Goal: Task Accomplishment & Management: Use online tool/utility

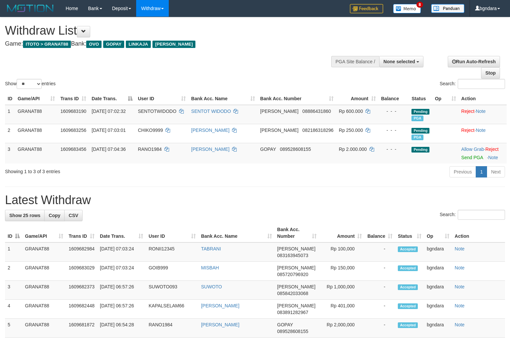
select select
select select "**"
click at [159, 149] on span "RANO1984" at bounding box center [150, 149] width 24 height 5
click at [156, 149] on span "RANO1984" at bounding box center [150, 149] width 24 height 5
copy span "RANO1984"
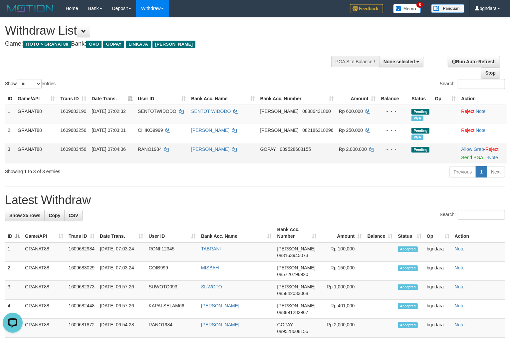
click at [352, 148] on span "Rp 2.000.000" at bounding box center [353, 149] width 28 height 5
copy span "2.000.000"
drag, startPoint x: 464, startPoint y: 158, endPoint x: 285, endPoint y: 89, distance: 192.4
click at [464, 158] on link "Send PGA" at bounding box center [473, 157] width 22 height 5
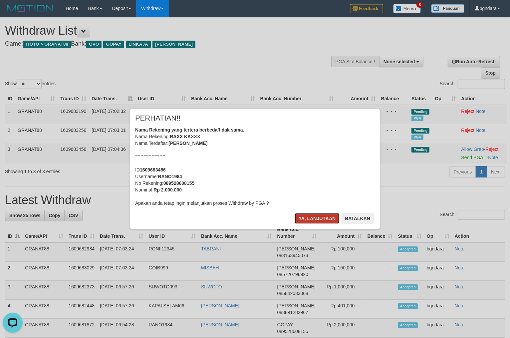
click at [311, 221] on button "Ya, lanjutkan" at bounding box center [317, 218] width 45 height 11
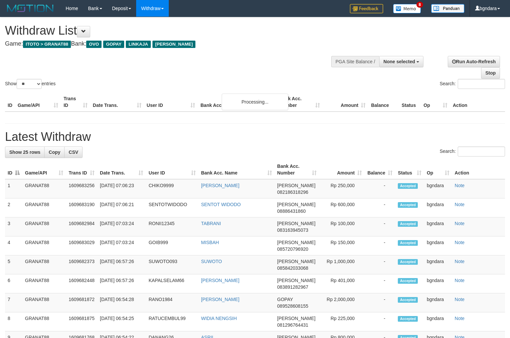
select select
select select "**"
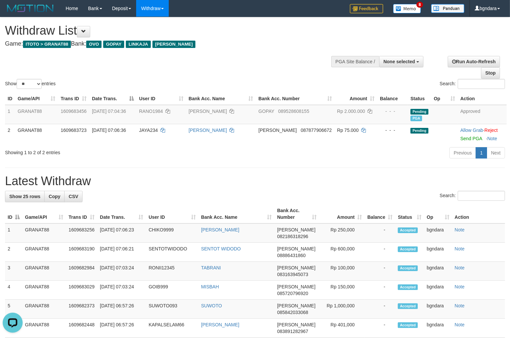
click at [257, 47] on h4 "Game: ITOTO > GRANAT88 Bank: OVO GOPAY LINKAJA DANA" at bounding box center [169, 44] width 329 height 7
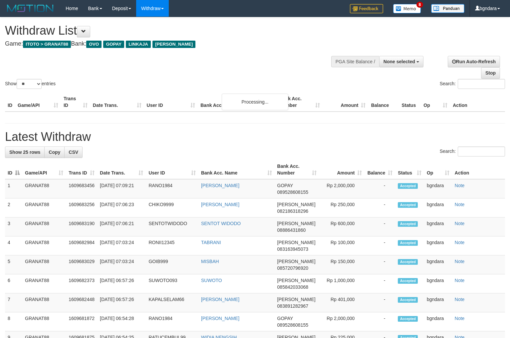
select select
select select "**"
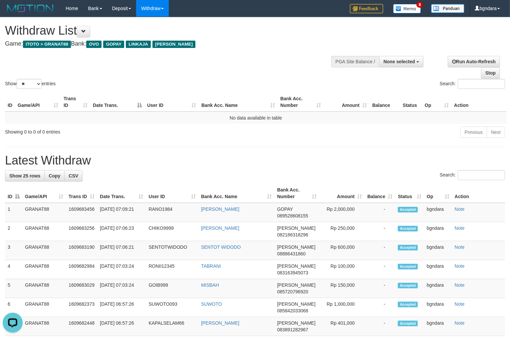
click at [245, 53] on div "Show ** ** ** *** entries Search:" at bounding box center [255, 53] width 510 height 73
select select
select select "**"
click at [241, 77] on div "Show ** ** ** *** entries Search:" at bounding box center [255, 53] width 510 height 73
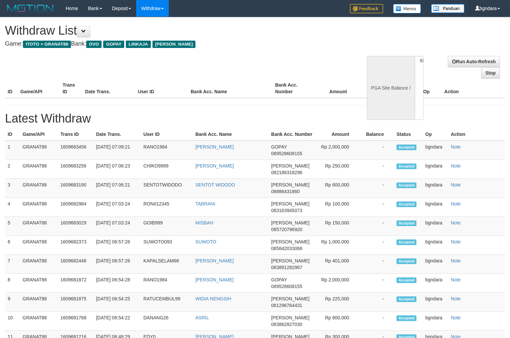
select select
select select "**"
select select
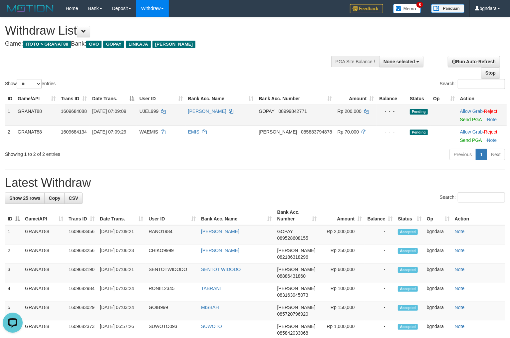
click at [158, 114] on span "UJEL999" at bounding box center [149, 111] width 19 height 5
drag, startPoint x: 158, startPoint y: 117, endPoint x: 152, endPoint y: 119, distance: 6.5
click at [152, 114] on span "UJEL999" at bounding box center [149, 111] width 19 height 5
copy span "UJEL999"
click at [342, 114] on span "Rp 200.000" at bounding box center [350, 111] width 24 height 5
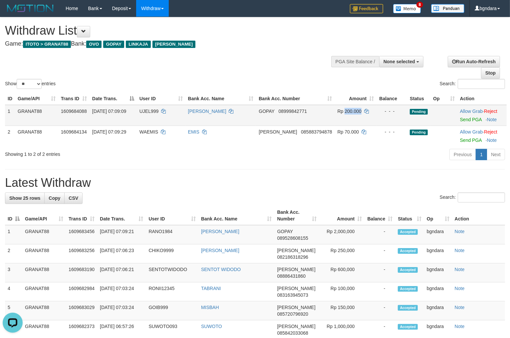
click at [340, 114] on span "Rp 200.000" at bounding box center [350, 111] width 24 height 5
copy span "200.000"
click at [470, 122] on link "Send PGA" at bounding box center [471, 119] width 22 height 5
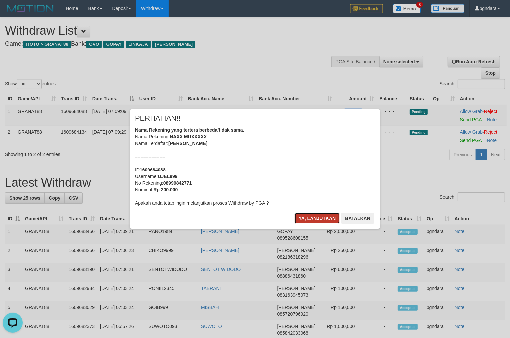
click at [318, 218] on button "Ya, lanjutkan" at bounding box center [317, 218] width 45 height 11
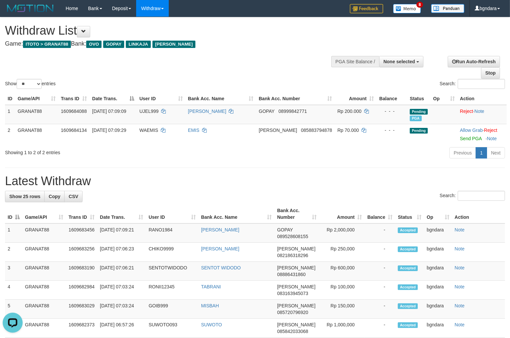
click at [265, 45] on h4 "Game: ITOTO > GRANAT88 Bank: OVO GOPAY LINKAJA DANA" at bounding box center [169, 44] width 329 height 7
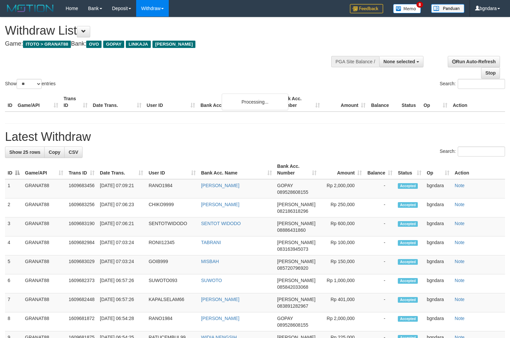
select select
select select "**"
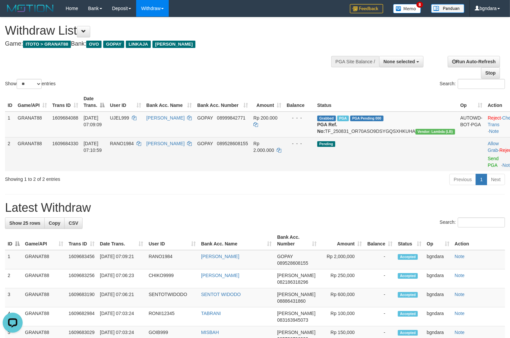
click at [132, 146] on span "RANO1984" at bounding box center [122, 143] width 24 height 5
click at [131, 146] on span "RANO1984" at bounding box center [122, 143] width 24 height 5
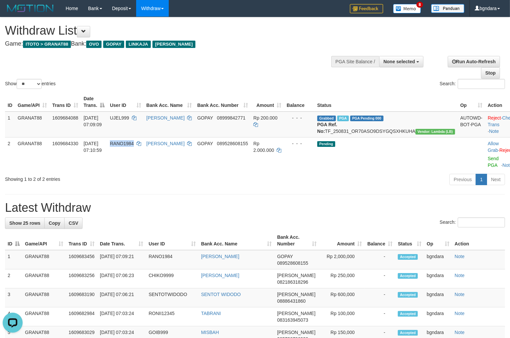
copy span "RANO1984"
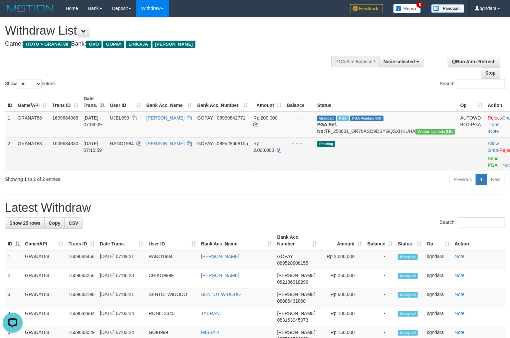
click at [274, 151] on span "Rp 2.000.000" at bounding box center [264, 147] width 21 height 12
drag, startPoint x: 299, startPoint y: 151, endPoint x: 295, endPoint y: 152, distance: 3.8
click at [274, 152] on span "Rp 2.000.000" at bounding box center [264, 147] width 21 height 12
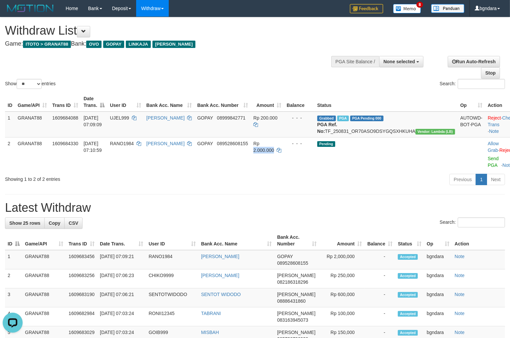
copy span "2.000.000"
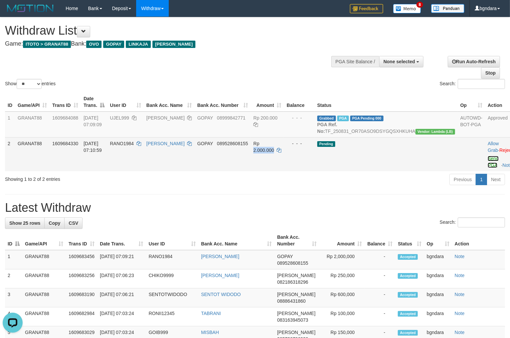
click at [488, 168] on link "Send PGA" at bounding box center [493, 162] width 11 height 12
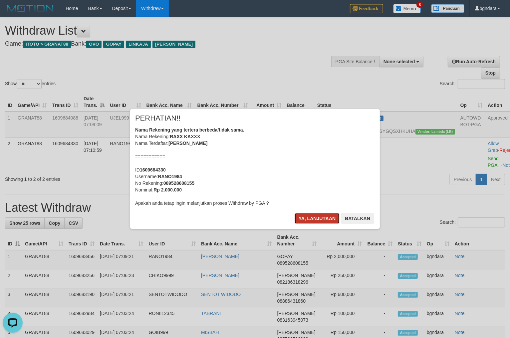
click at [317, 221] on button "Ya, lanjutkan" at bounding box center [317, 218] width 45 height 11
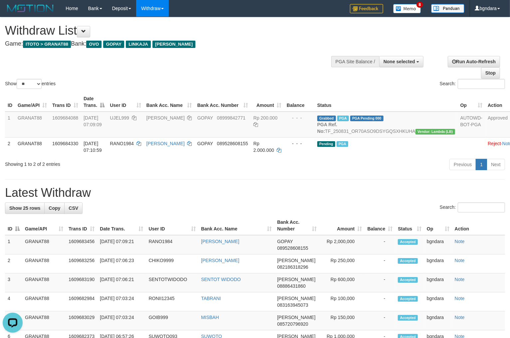
click at [250, 33] on h1 "Withdraw List" at bounding box center [169, 30] width 329 height 13
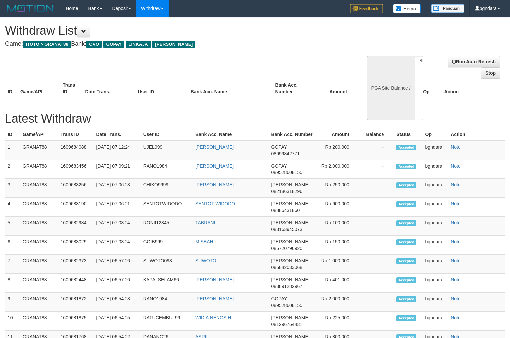
select select
select select "**"
select select
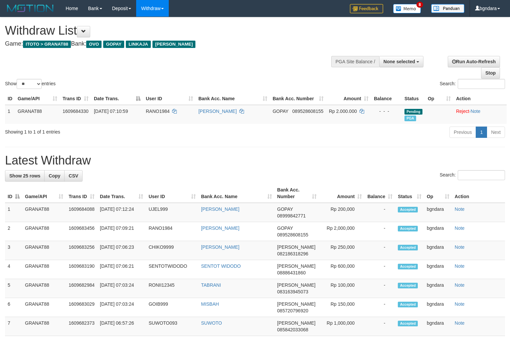
select select
select select "**"
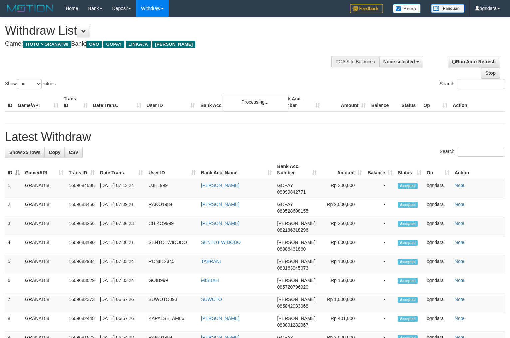
select select
select select "**"
select select
select select "**"
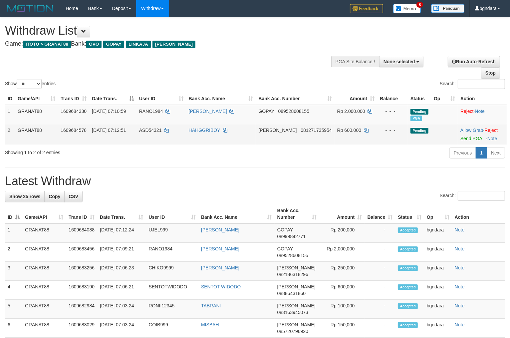
click at [157, 128] on span "ASD54321" at bounding box center [150, 130] width 23 height 5
drag, startPoint x: 157, startPoint y: 128, endPoint x: 154, endPoint y: 130, distance: 4.0
click at [154, 130] on span "ASD54321" at bounding box center [150, 130] width 23 height 5
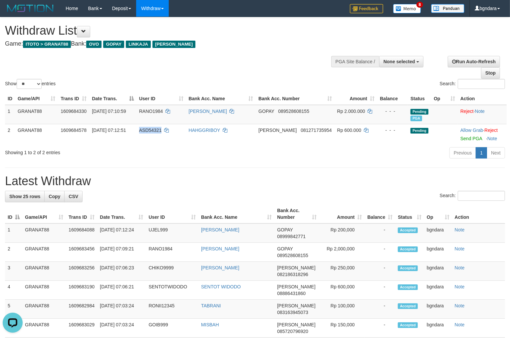
copy span "ASD54321"
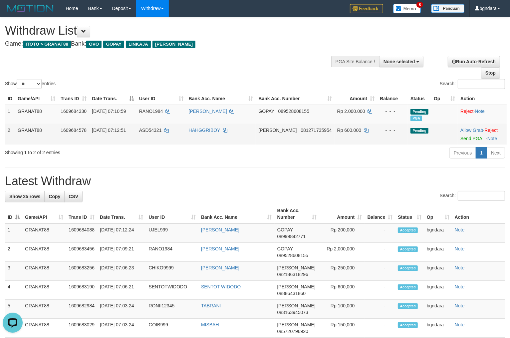
click at [342, 132] on span "Rp 600.000" at bounding box center [350, 130] width 24 height 5
click at [340, 132] on span "Rp 600.000" at bounding box center [350, 130] width 24 height 5
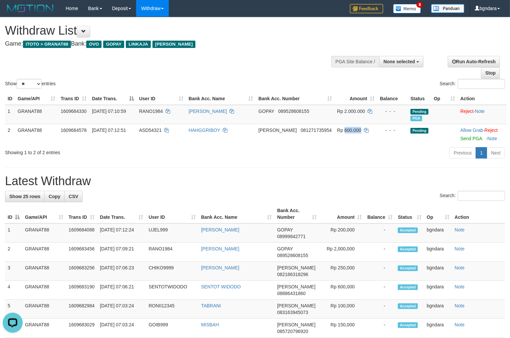
copy span "600.000"
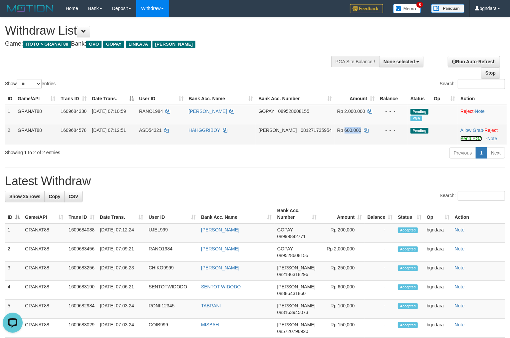
click at [464, 138] on link "Send PGA" at bounding box center [472, 138] width 22 height 5
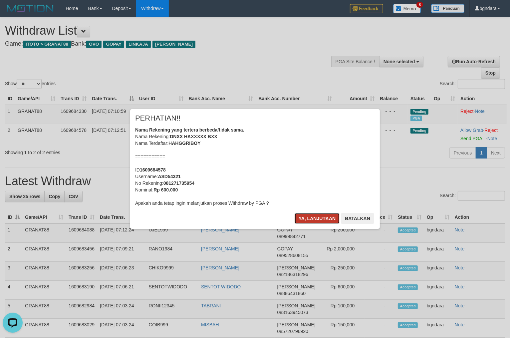
click at [315, 215] on button "Ya, lanjutkan" at bounding box center [317, 218] width 45 height 11
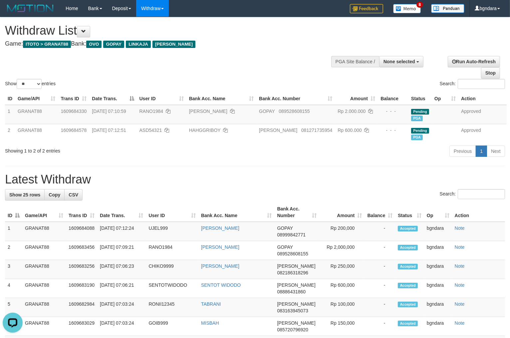
click at [265, 41] on h4 "Game: ITOTO > GRANAT88 Bank: OVO GOPAY LINKAJA DANA" at bounding box center [169, 44] width 329 height 7
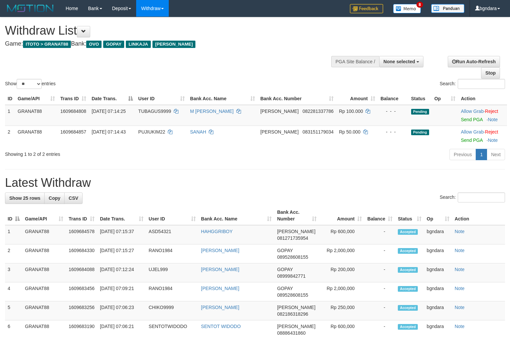
select select
select select "**"
click at [171, 114] on span "TUBAGUS9999" at bounding box center [154, 111] width 33 height 5
drag, startPoint x: 170, startPoint y: 117, endPoint x: 166, endPoint y: 119, distance: 5.1
click at [166, 114] on span "TUBAGUS9999" at bounding box center [154, 111] width 33 height 5
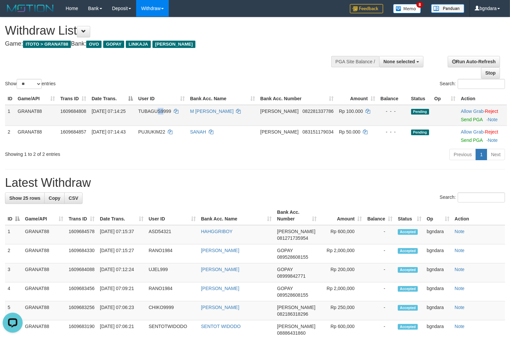
click at [168, 114] on span "TUBAGUS9999" at bounding box center [154, 111] width 33 height 5
drag, startPoint x: 168, startPoint y: 115, endPoint x: 164, endPoint y: 117, distance: 4.8
click at [164, 114] on span "TUBAGUS9999" at bounding box center [154, 111] width 33 height 5
click at [344, 121] on td "Rp 100.000" at bounding box center [358, 115] width 42 height 21
click at [342, 120] on td "Rp 100.000" at bounding box center [358, 115] width 42 height 21
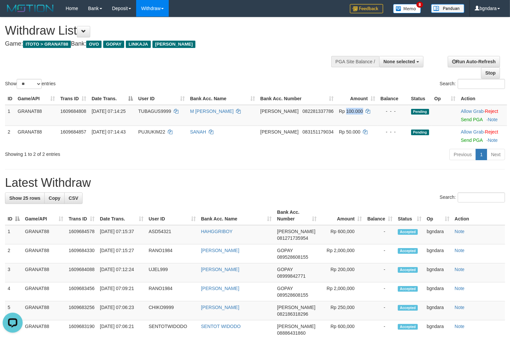
copy span "100.000"
drag, startPoint x: 464, startPoint y: 123, endPoint x: 290, endPoint y: 91, distance: 177.2
click at [464, 122] on link "Send PGA" at bounding box center [472, 119] width 22 height 5
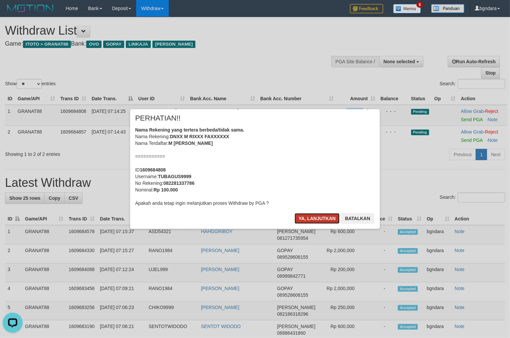
click at [322, 217] on button "Ya, lanjutkan" at bounding box center [317, 218] width 45 height 11
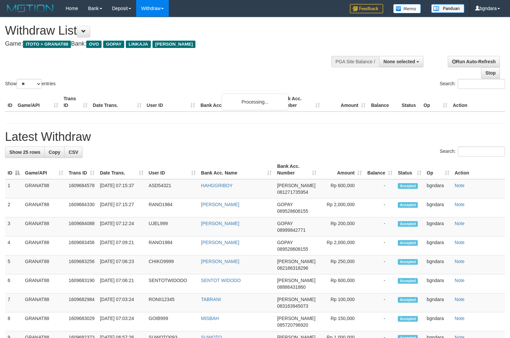
select select
select select "**"
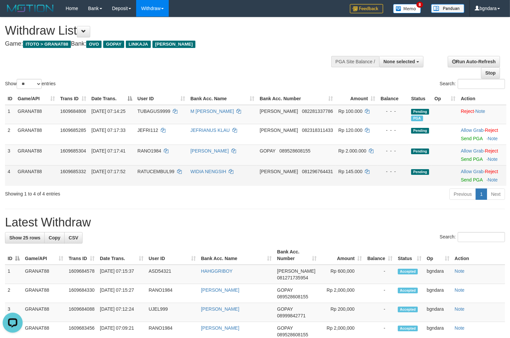
click at [171, 172] on span "RATUCEMBUL99" at bounding box center [156, 171] width 37 height 5
drag, startPoint x: 171, startPoint y: 172, endPoint x: 164, endPoint y: 172, distance: 6.7
click at [164, 172] on span "RATUCEMBUL99" at bounding box center [156, 171] width 37 height 5
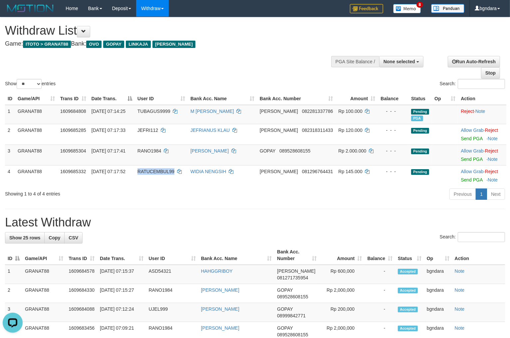
copy span "RATUCEMBUL99"
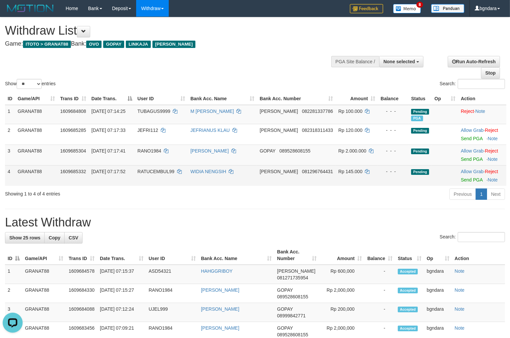
click at [344, 172] on span "Rp 145.000" at bounding box center [351, 171] width 24 height 5
click at [342, 172] on span "Rp 145.000" at bounding box center [351, 171] width 24 height 5
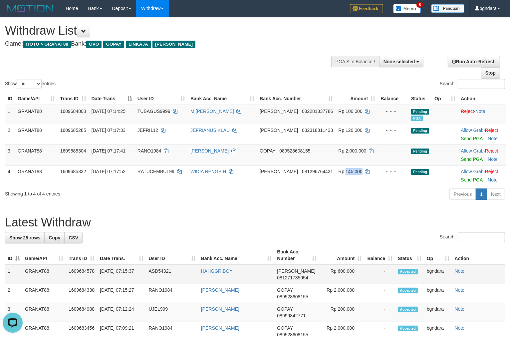
copy span "145.000"
drag, startPoint x: 471, startPoint y: 179, endPoint x: 290, endPoint y: 91, distance: 201.9
click at [471, 179] on link "Send PGA" at bounding box center [472, 179] width 22 height 5
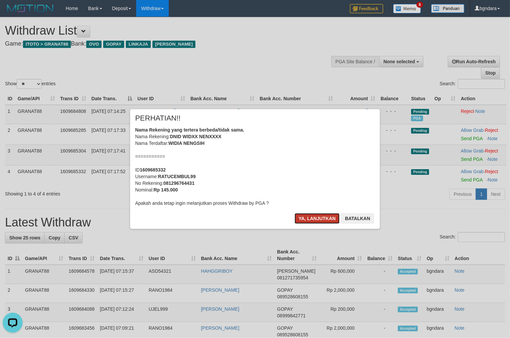
click at [308, 219] on button "Ya, lanjutkan" at bounding box center [317, 218] width 45 height 11
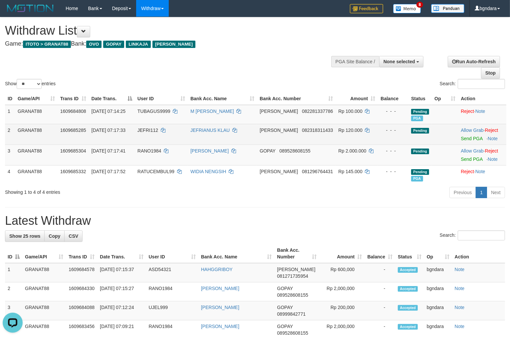
click at [158, 129] on span "JEFRI112" at bounding box center [148, 130] width 21 height 5
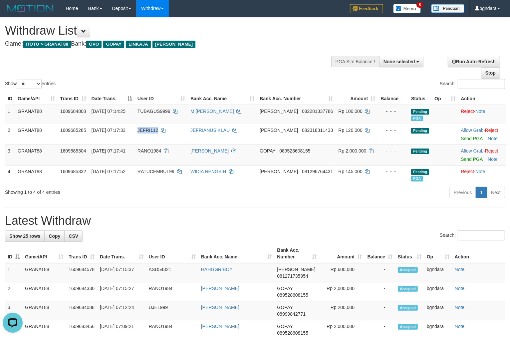
copy span "JEFRI112"
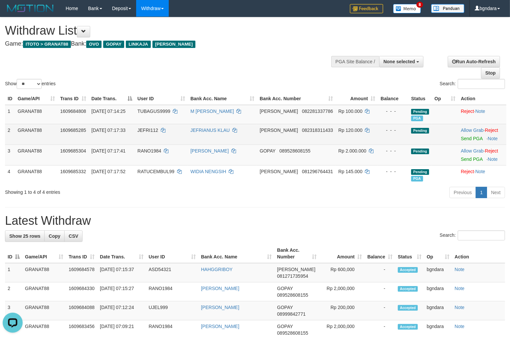
click at [347, 131] on span "Rp 120.000" at bounding box center [351, 130] width 24 height 5
click at [346, 131] on span "Rp 120.000" at bounding box center [351, 130] width 24 height 5
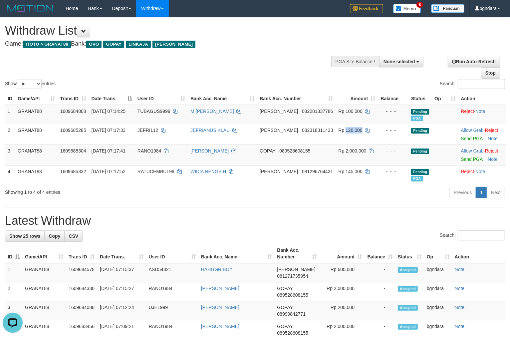
copy span "120.000"
drag, startPoint x: 465, startPoint y: 139, endPoint x: 287, endPoint y: 91, distance: 184.9
click at [465, 139] on link "Send PGA" at bounding box center [472, 138] width 22 height 5
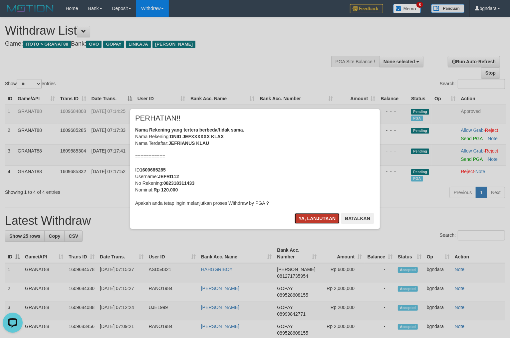
click at [327, 214] on button "Ya, lanjutkan" at bounding box center [317, 218] width 45 height 11
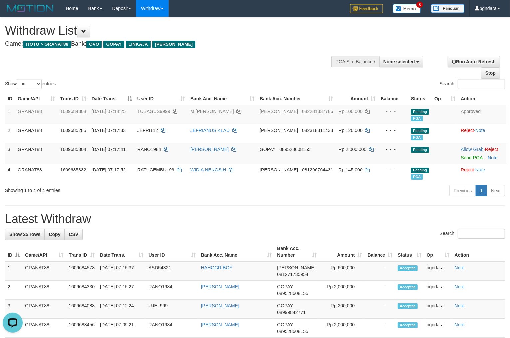
click at [230, 54] on div "Show ** ** ** *** entries Search:" at bounding box center [255, 53] width 510 height 73
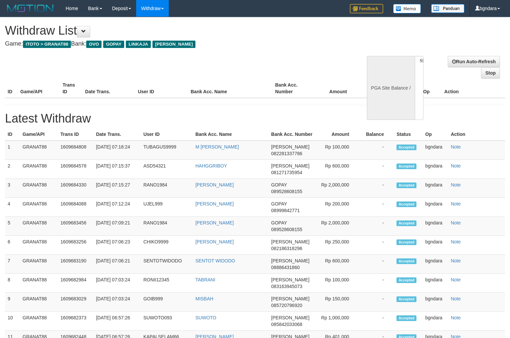
select select
select select "**"
select select
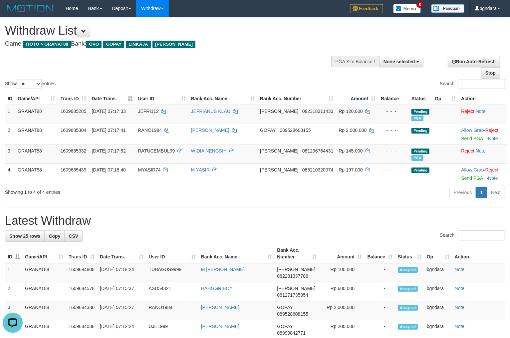
click at [263, 45] on h4 "Game: ITOTO > GRANAT88 Bank: OVO GOPAY LINKAJA DANA" at bounding box center [169, 44] width 329 height 7
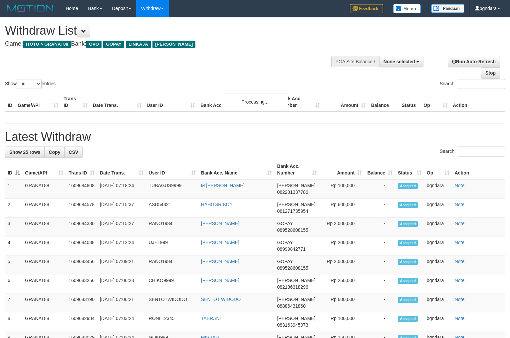
select select
select select "**"
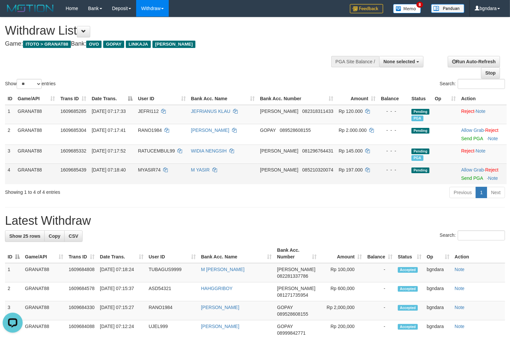
click at [161, 169] on span "MYASIR74" at bounding box center [149, 169] width 23 height 5
drag, startPoint x: 164, startPoint y: 169, endPoint x: 158, endPoint y: 170, distance: 5.7
click at [158, 170] on span "MYASIR74" at bounding box center [149, 169] width 23 height 5
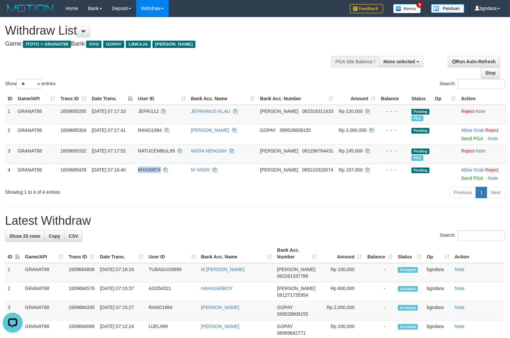
copy span "MYASIR74"
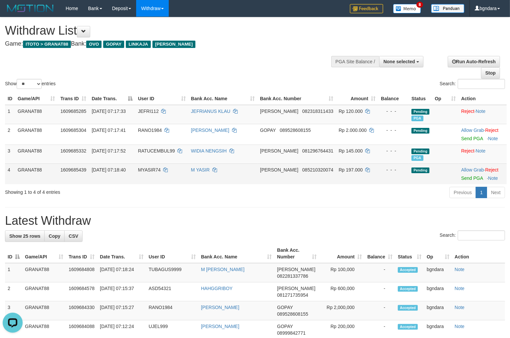
click at [351, 168] on span "Rp 197.000" at bounding box center [351, 169] width 24 height 5
drag, startPoint x: 350, startPoint y: 169, endPoint x: 345, endPoint y: 171, distance: 5.0
click at [345, 171] on span "Rp 197.000" at bounding box center [351, 169] width 24 height 5
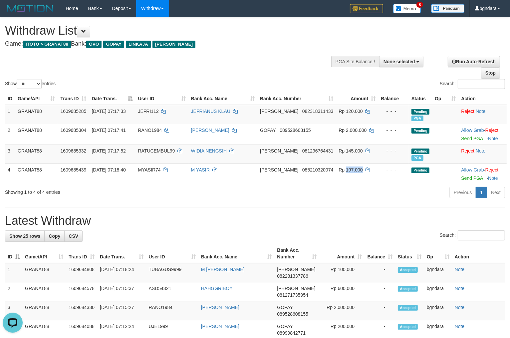
copy span "197.000"
drag, startPoint x: 464, startPoint y: 178, endPoint x: 282, endPoint y: 92, distance: 201.2
click at [464, 178] on link "Send PGA" at bounding box center [472, 178] width 22 height 5
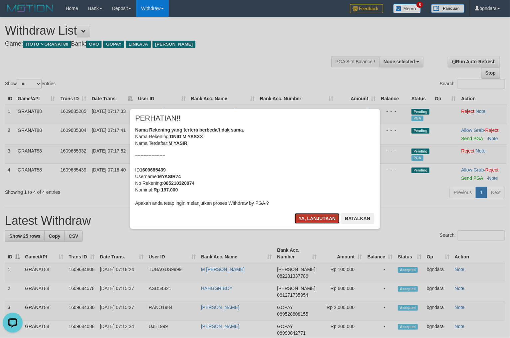
click at [323, 219] on button "Ya, lanjutkan" at bounding box center [317, 218] width 45 height 11
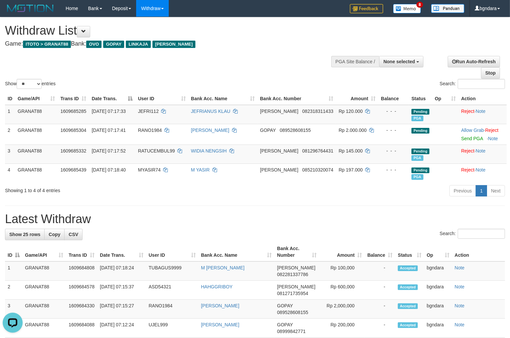
click at [242, 46] on h4 "Game: ITOTO > GRANAT88 Bank: OVO GOPAY LINKAJA DANA" at bounding box center [169, 44] width 329 height 7
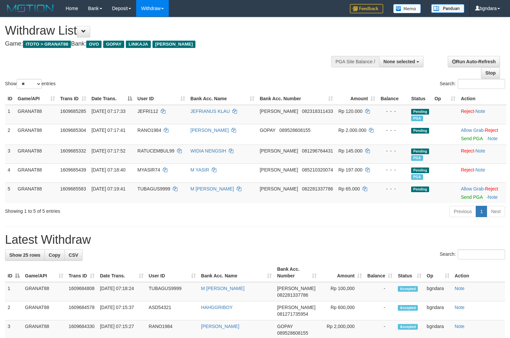
select select
select select "**"
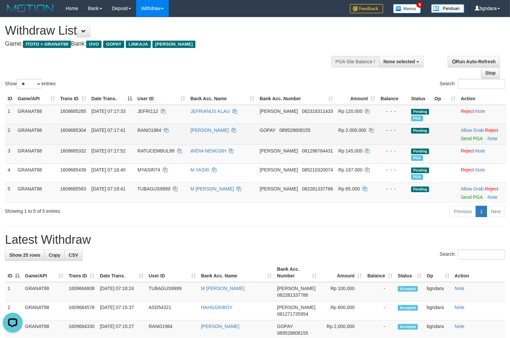
click at [155, 128] on span "RANO1984" at bounding box center [150, 130] width 24 height 5
click at [154, 128] on span "RANO1984" at bounding box center [150, 130] width 24 height 5
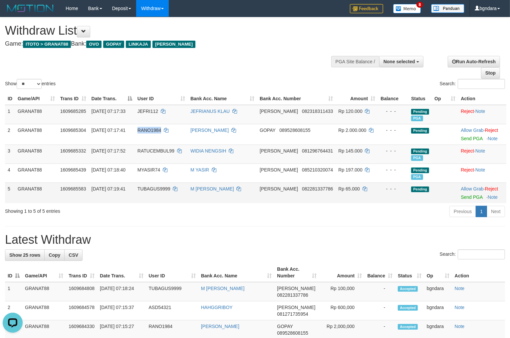
copy span "RANO1984"
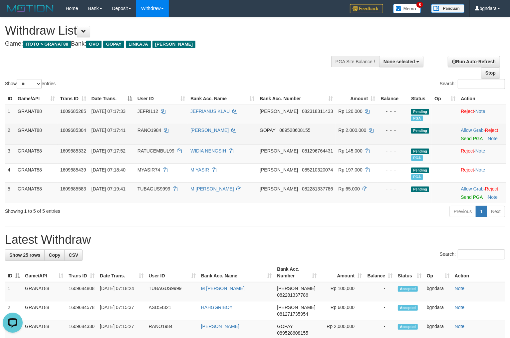
click at [343, 131] on span "Rp 2.000.000" at bounding box center [353, 130] width 28 height 5
drag, startPoint x: 343, startPoint y: 131, endPoint x: 460, endPoint y: 186, distance: 130.3
click at [340, 131] on span "Rp 2.000.000" at bounding box center [353, 130] width 28 height 5
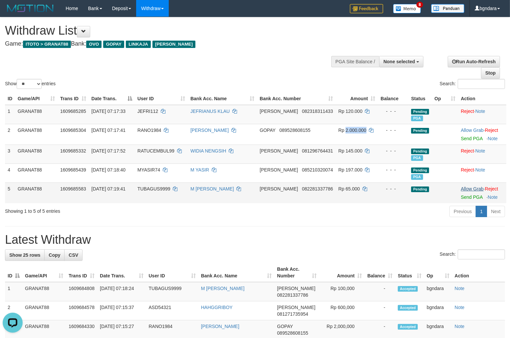
copy span "2.000.000"
drag, startPoint x: 469, startPoint y: 135, endPoint x: 284, endPoint y: 93, distance: 189.8
click at [469, 136] on link "Send PGA" at bounding box center [472, 138] width 22 height 5
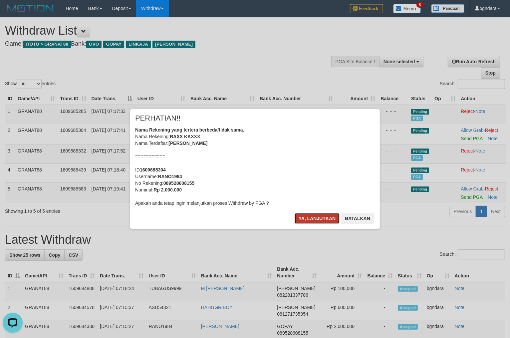
click at [320, 217] on button "Ya, lanjutkan" at bounding box center [317, 218] width 45 height 11
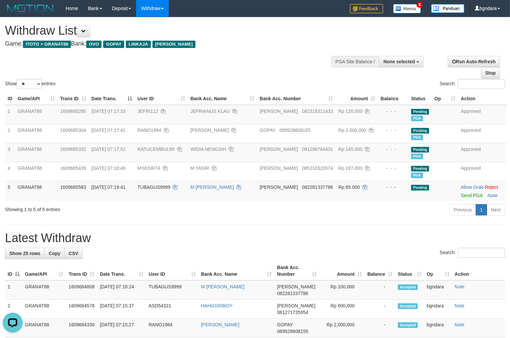
click at [252, 38] on div "Withdraw List Game: ITOTO > GRANAT88 Bank: OVO GOPAY LINKAJA DANA" at bounding box center [169, 35] width 329 height 23
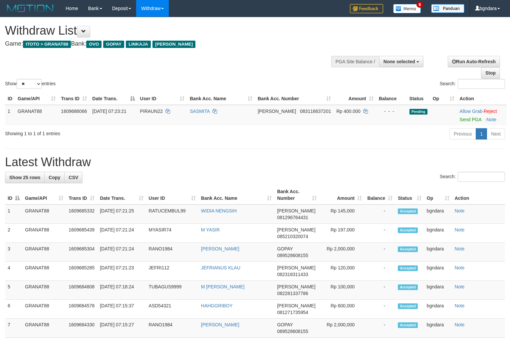
select select
select select "**"
click at [160, 114] on span "PIRAUN22" at bounding box center [151, 111] width 23 height 5
click at [159, 114] on span "PIRAUN22" at bounding box center [151, 111] width 23 height 5
copy span "PIRAUN22"
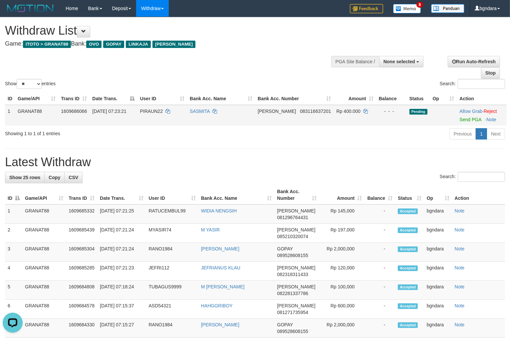
click at [343, 114] on span "Rp 400.000" at bounding box center [349, 111] width 24 height 5
click at [341, 114] on span "Rp 400.000" at bounding box center [349, 111] width 24 height 5
copy span "400.000"
drag, startPoint x: 461, startPoint y: 123, endPoint x: 295, endPoint y: 93, distance: 168.6
click at [461, 122] on link "Send PGA" at bounding box center [471, 119] width 22 height 5
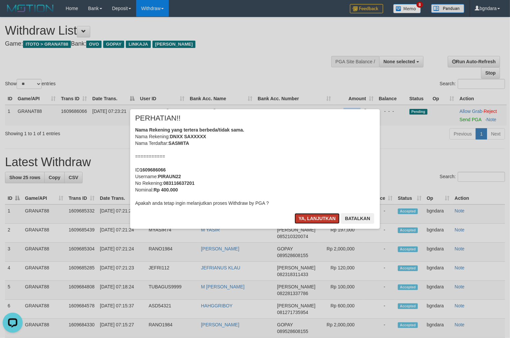
click at [323, 219] on button "Ya, lanjutkan" at bounding box center [317, 218] width 45 height 11
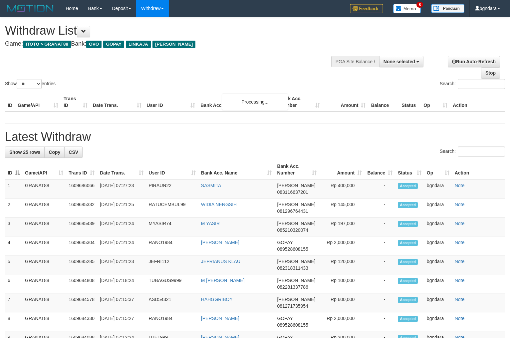
select select
select select "**"
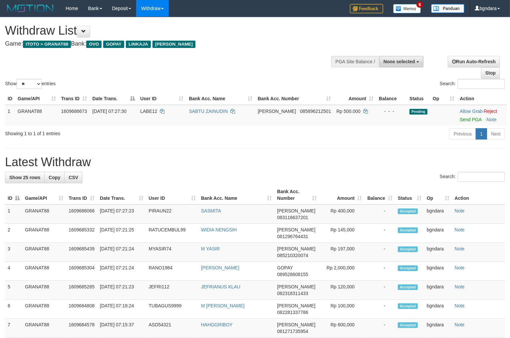
click at [405, 62] on span "None selected" at bounding box center [400, 61] width 32 height 5
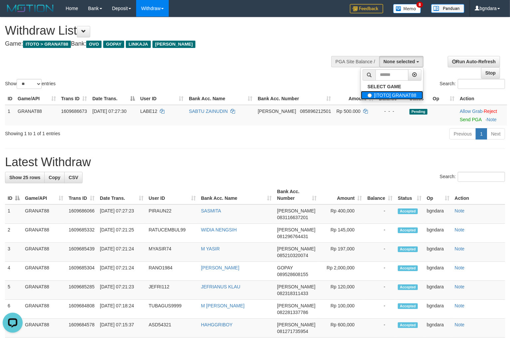
click at [378, 95] on label "[ITOTO] GRANAT88" at bounding box center [392, 95] width 62 height 9
select select "****"
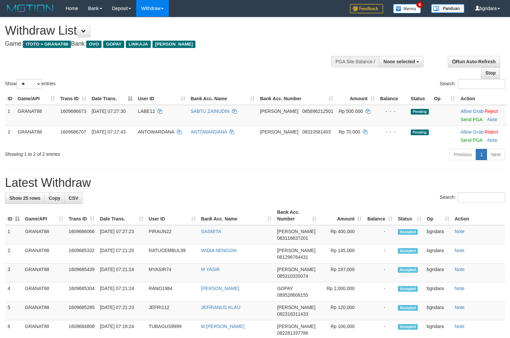
select select
select select "**"
click at [153, 114] on span "LABE12" at bounding box center [146, 111] width 17 height 5
click at [150, 114] on span "LABE12" at bounding box center [146, 111] width 17 height 5
copy span "LABE12"
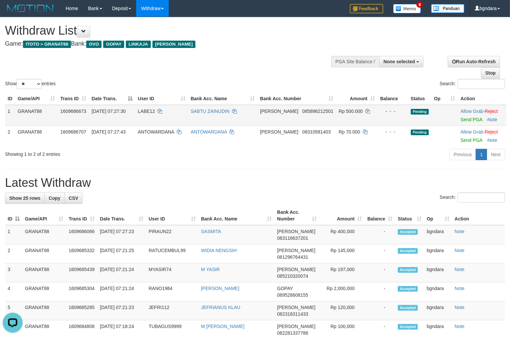
click at [345, 114] on span "Rp 500.000" at bounding box center [351, 111] width 24 height 5
click at [344, 114] on span "Rp 500.000" at bounding box center [351, 111] width 24 height 5
copy span "500.000"
drag, startPoint x: 472, startPoint y: 125, endPoint x: 287, endPoint y: 95, distance: 187.4
click at [472, 122] on link "Send PGA" at bounding box center [472, 119] width 22 height 5
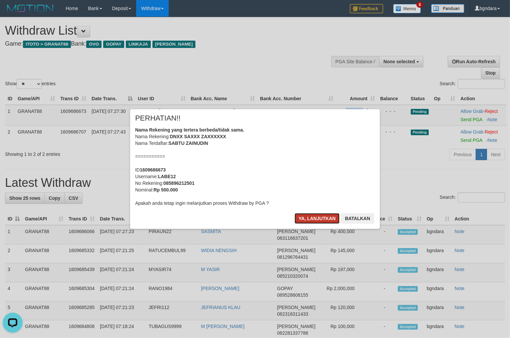
click at [326, 216] on button "Ya, lanjutkan" at bounding box center [317, 218] width 45 height 11
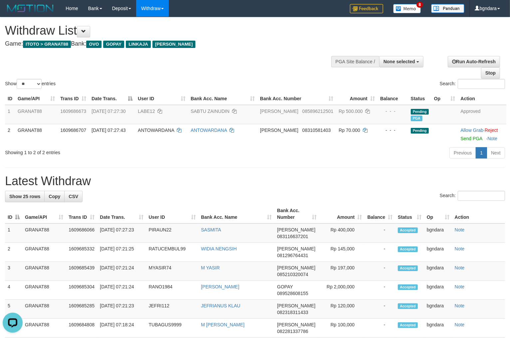
click at [266, 46] on h4 "Game: ITOTO > GRANAT88 Bank: OVO GOPAY LINKAJA DANA" at bounding box center [169, 44] width 329 height 7
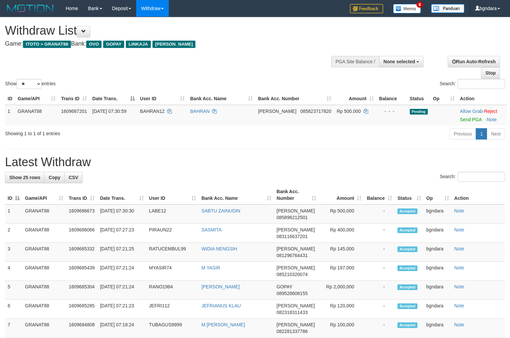
select select
select select "**"
click at [160, 114] on span "BAHRAN12" at bounding box center [152, 111] width 25 height 5
click at [159, 114] on span "BAHRAN12" at bounding box center [152, 111] width 25 height 5
copy span "BAHRAN12"
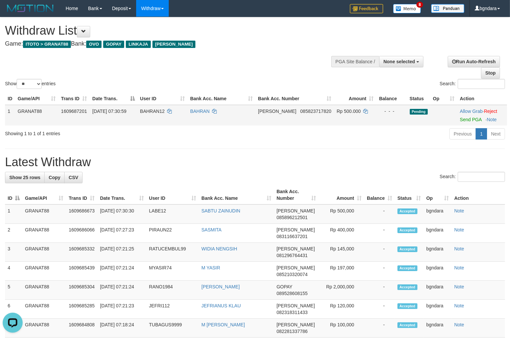
click at [343, 114] on span "Rp 500.000" at bounding box center [349, 111] width 24 height 5
click at [341, 114] on span "Rp 500.000" at bounding box center [349, 111] width 24 height 5
copy span "500.000"
drag, startPoint x: 464, startPoint y: 125, endPoint x: 287, endPoint y: 87, distance: 180.6
click at [464, 122] on link "Send PGA" at bounding box center [471, 119] width 22 height 5
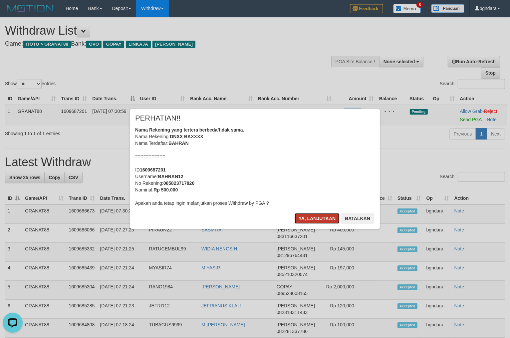
click at [320, 219] on button "Ya, lanjutkan" at bounding box center [317, 218] width 45 height 11
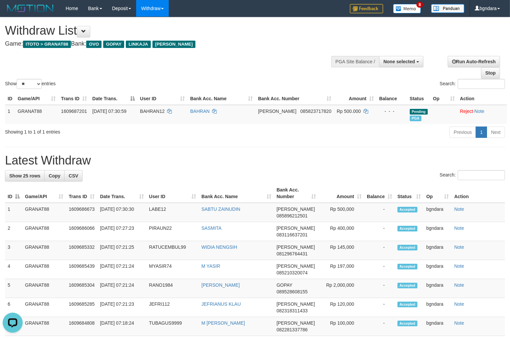
click at [292, 37] on h1 "Withdraw List" at bounding box center [169, 30] width 329 height 13
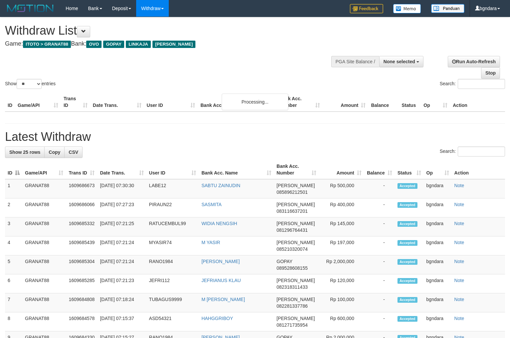
select select
select select "**"
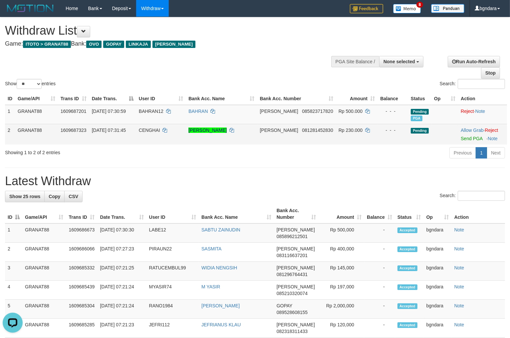
click at [151, 133] on td "CENGHAI" at bounding box center [161, 134] width 50 height 21
click at [148, 133] on td "CENGHAI" at bounding box center [161, 134] width 50 height 21
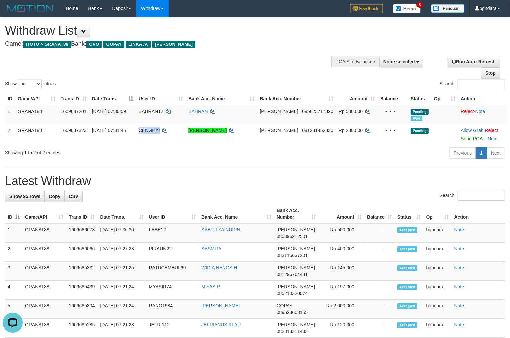
copy span "CENGHAI"
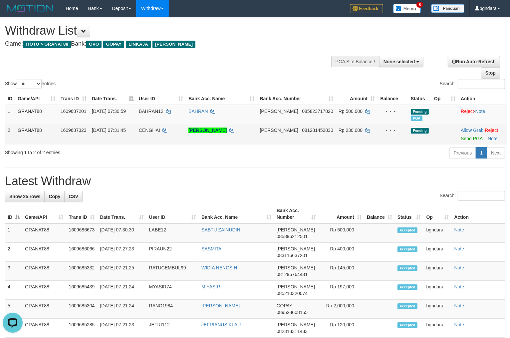
click at [339, 133] on span "Rp 230.000" at bounding box center [351, 130] width 24 height 5
click at [345, 133] on span "Rp 230.000" at bounding box center [351, 130] width 24 height 5
click at [342, 133] on span "Rp 230.000" at bounding box center [351, 130] width 24 height 5
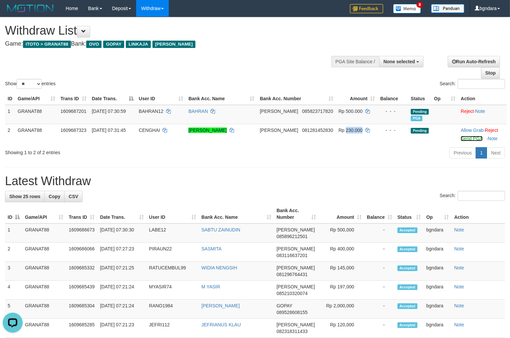
drag, startPoint x: 469, startPoint y: 142, endPoint x: 284, endPoint y: 90, distance: 192.8
click at [469, 141] on link "Send PGA" at bounding box center [472, 138] width 22 height 5
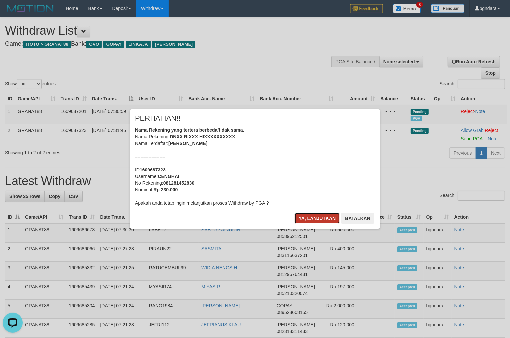
click at [318, 218] on button "Ya, lanjutkan" at bounding box center [317, 218] width 45 height 11
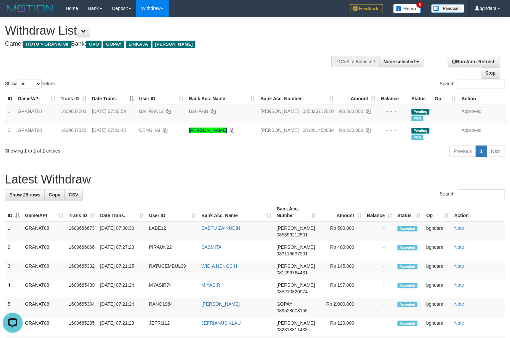
click at [245, 60] on div "Show ** ** ** *** entries Search:" at bounding box center [255, 53] width 510 height 73
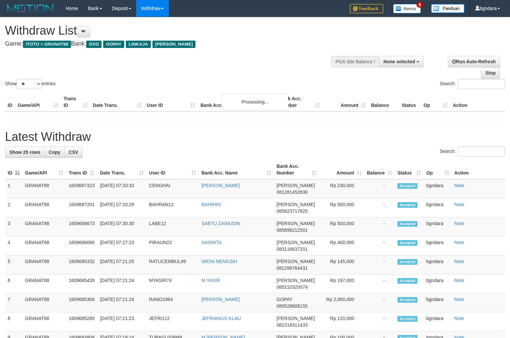
select select
select select "**"
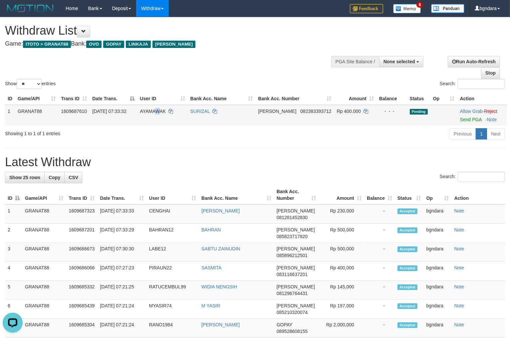
click at [164, 114] on span "AYAMAWAK" at bounding box center [153, 111] width 26 height 5
click at [162, 114] on span "AYAMAWAK" at bounding box center [153, 111] width 26 height 5
click at [344, 114] on span "Rp 400.000" at bounding box center [349, 111] width 24 height 5
click at [343, 114] on span "Rp 400.000" at bounding box center [349, 111] width 24 height 5
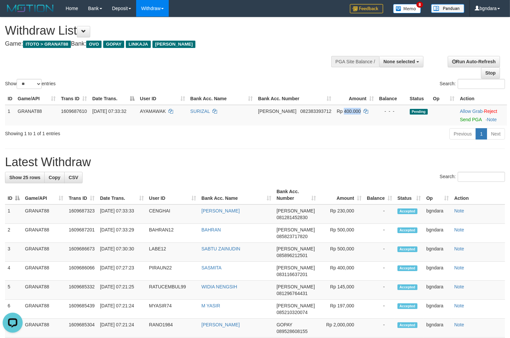
copy span "400.000"
click at [471, 122] on link "Send PGA" at bounding box center [471, 119] width 22 height 5
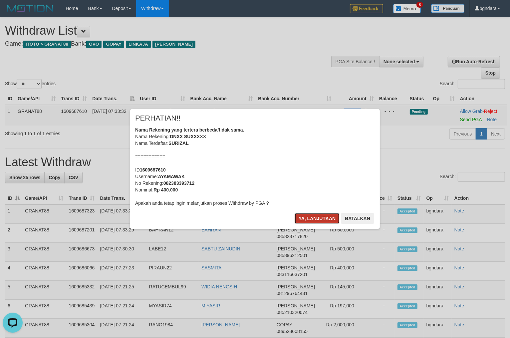
click at [304, 223] on button "Ya, lanjutkan" at bounding box center [317, 218] width 45 height 11
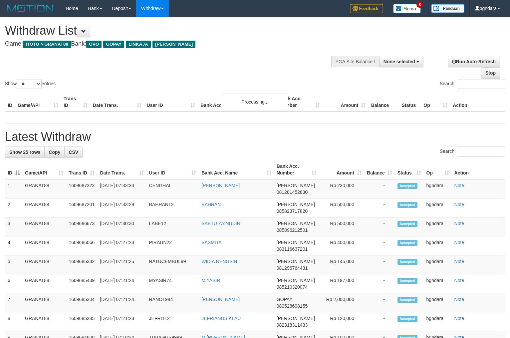
select select
select select "**"
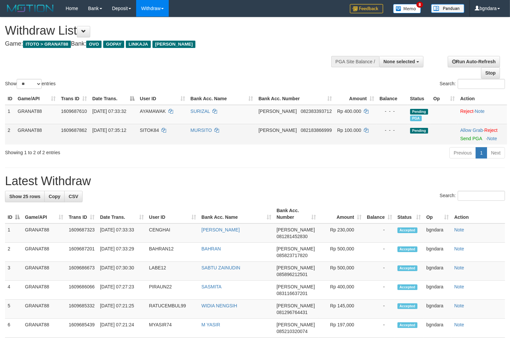
click at [152, 133] on span "SITOK84" at bounding box center [149, 130] width 19 height 5
click at [150, 133] on span "SITOK84" at bounding box center [149, 130] width 19 height 5
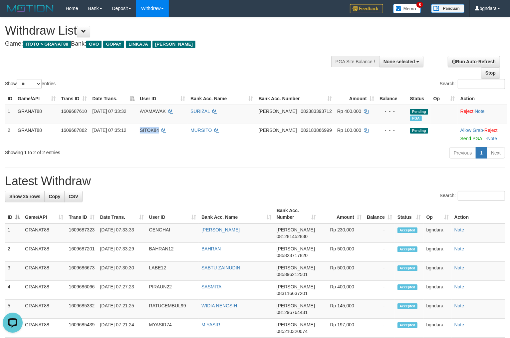
copy span "SITOK84"
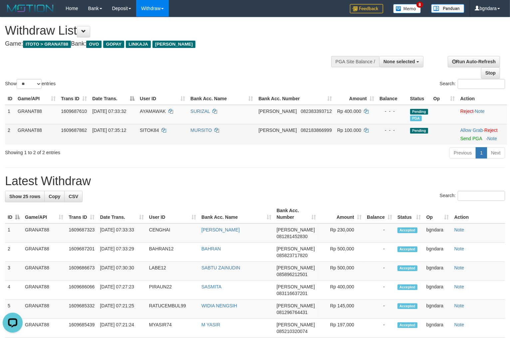
click at [347, 133] on span "Rp 100.000" at bounding box center [350, 130] width 24 height 5
click at [345, 133] on span "Rp 100.000" at bounding box center [350, 130] width 24 height 5
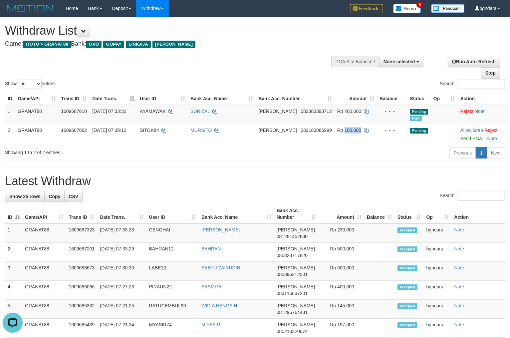
copy span "100.000"
drag, startPoint x: 462, startPoint y: 144, endPoint x: 291, endPoint y: 89, distance: 179.9
click at [462, 141] on link "Send PGA" at bounding box center [472, 138] width 22 height 5
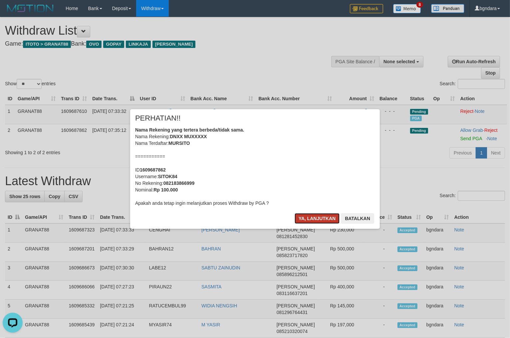
click at [315, 216] on button "Ya, lanjutkan" at bounding box center [317, 218] width 45 height 11
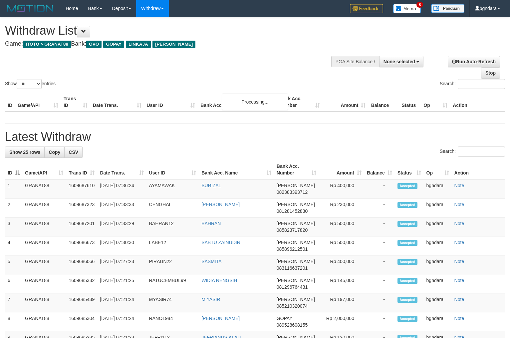
select select
select select "**"
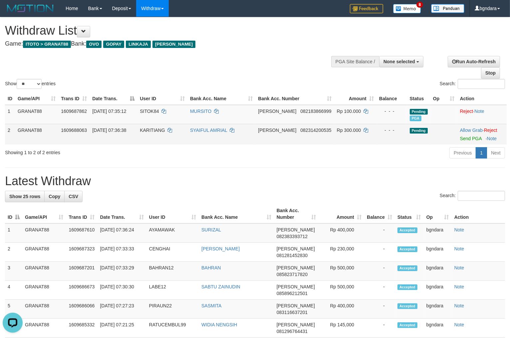
click at [155, 133] on span "KARITIANG" at bounding box center [152, 130] width 25 height 5
click at [154, 133] on span "KARITIANG" at bounding box center [152, 130] width 25 height 5
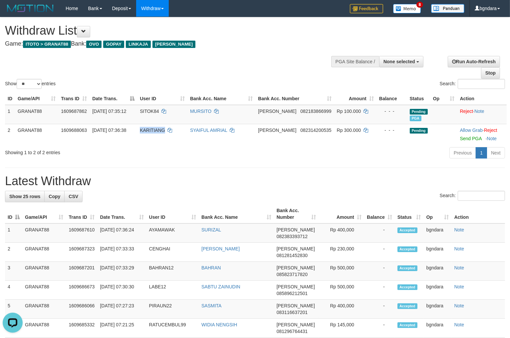
copy span "KARITIANG"
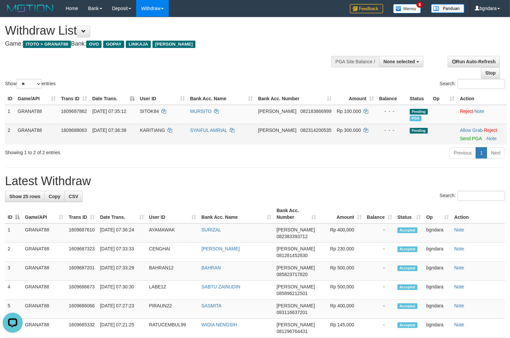
click at [345, 133] on td "Rp 300.000" at bounding box center [356, 134] width 42 height 21
click at [343, 134] on td "Rp 300.000" at bounding box center [356, 134] width 42 height 21
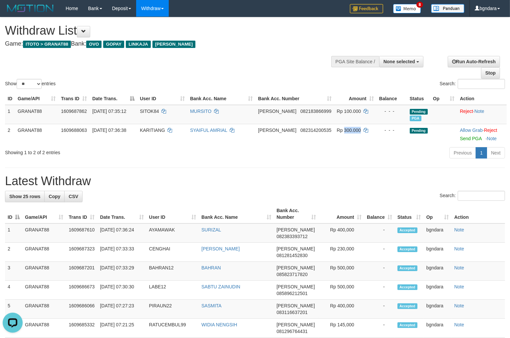
copy span "300.000"
drag, startPoint x: 461, startPoint y: 144, endPoint x: 284, endPoint y: 90, distance: 185.2
click at [461, 141] on link "Send PGA" at bounding box center [471, 138] width 22 height 5
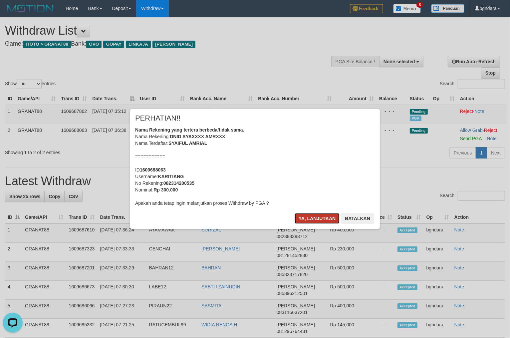
click at [328, 219] on button "Ya, lanjutkan" at bounding box center [317, 218] width 45 height 11
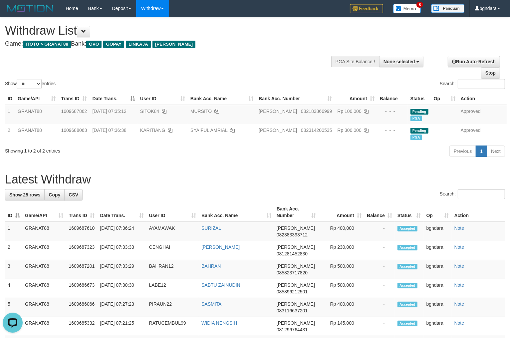
click at [219, 47] on div "**********" at bounding box center [172, 33] width 334 height 33
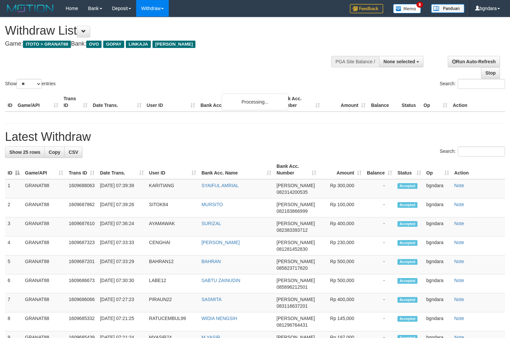
select select
select select "**"
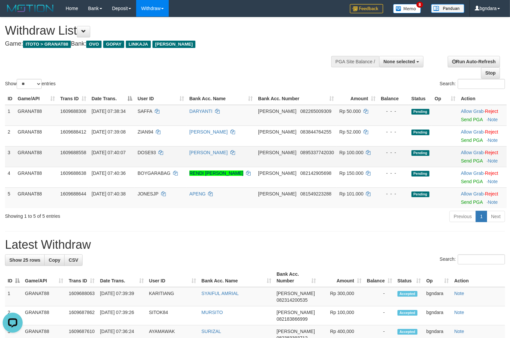
click at [156, 148] on td "DOSE93" at bounding box center [161, 156] width 52 height 21
click at [153, 149] on td "DOSE93" at bounding box center [161, 156] width 52 height 21
copy span "DOSE93"
click at [345, 151] on span "Rp 100.000" at bounding box center [352, 152] width 24 height 5
click at [344, 151] on span "Rp 100.000" at bounding box center [352, 152] width 24 height 5
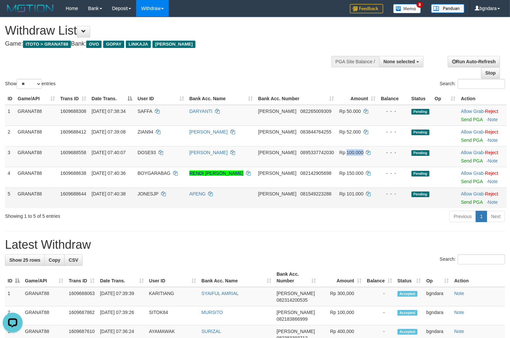
copy span "100.000"
drag, startPoint x: 463, startPoint y: 160, endPoint x: 285, endPoint y: 89, distance: 192.6
click at [463, 160] on link "Send PGA" at bounding box center [472, 160] width 22 height 5
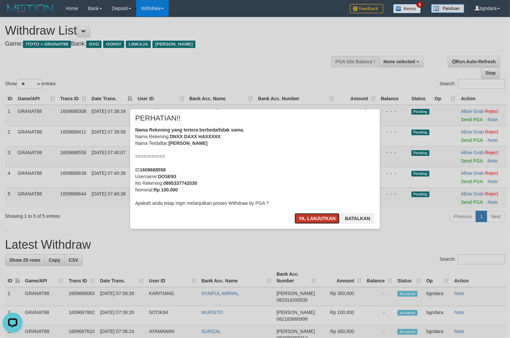
click at [303, 221] on button "Ya, lanjutkan" at bounding box center [317, 218] width 45 height 11
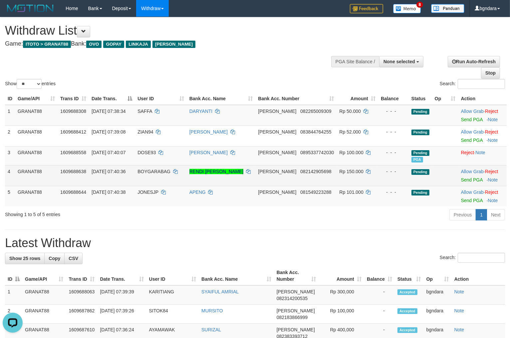
click at [168, 170] on span "BOYGARABAG" at bounding box center [154, 171] width 33 height 5
click at [165, 170] on span "BOYGARABAG" at bounding box center [154, 171] width 33 height 5
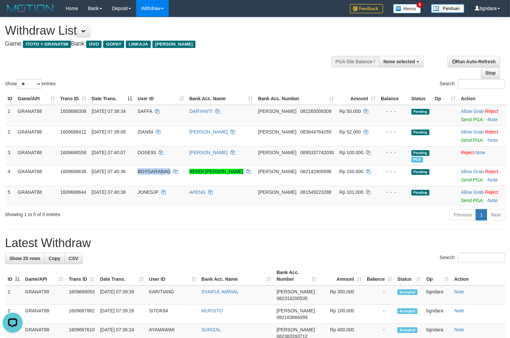
copy span "BOYGARABAG"
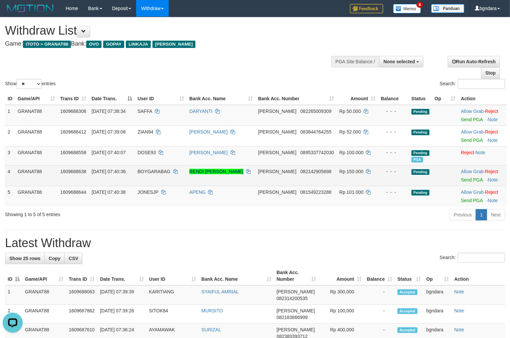
click at [348, 170] on span "Rp 150.000" at bounding box center [352, 171] width 24 height 5
click at [347, 170] on span "Rp 150.000" at bounding box center [352, 171] width 24 height 5
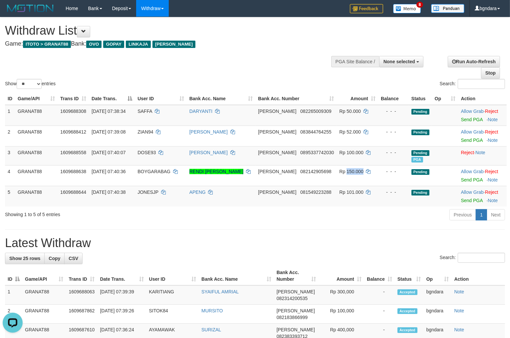
copy span "150.000"
drag, startPoint x: 461, startPoint y: 179, endPoint x: 285, endPoint y: 86, distance: 199.1
click at [461, 179] on link "Send PGA" at bounding box center [472, 179] width 22 height 5
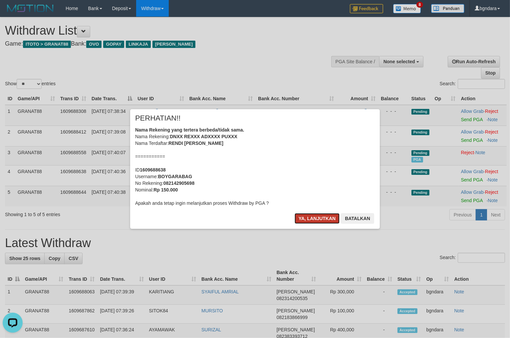
click at [320, 218] on button "Ya, lanjutkan" at bounding box center [317, 218] width 45 height 11
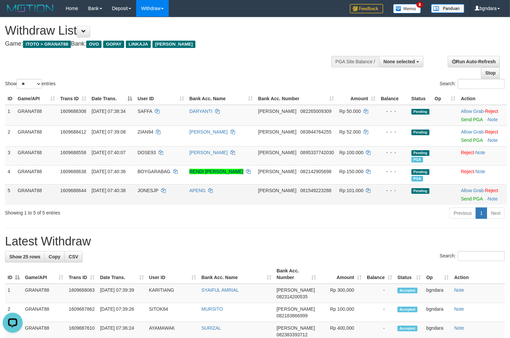
click at [162, 187] on td "JONESJP" at bounding box center [161, 194] width 52 height 21
click at [159, 187] on td "JONESJP" at bounding box center [161, 194] width 52 height 21
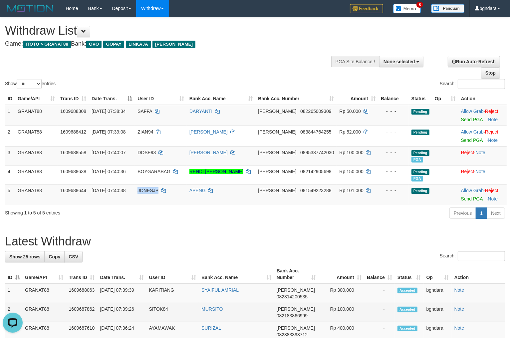
copy span "JONESJP"
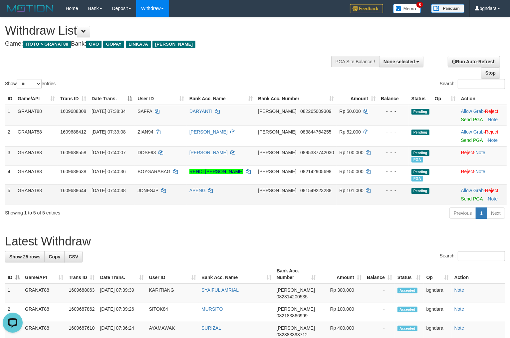
click at [344, 191] on span "Rp 101.000" at bounding box center [352, 190] width 24 height 5
click at [343, 191] on span "Rp 101.000" at bounding box center [352, 190] width 24 height 5
copy span "101.000"
drag, startPoint x: 462, startPoint y: 196, endPoint x: 284, endPoint y: 89, distance: 207.5
click at [462, 196] on link "Send PGA" at bounding box center [472, 198] width 22 height 5
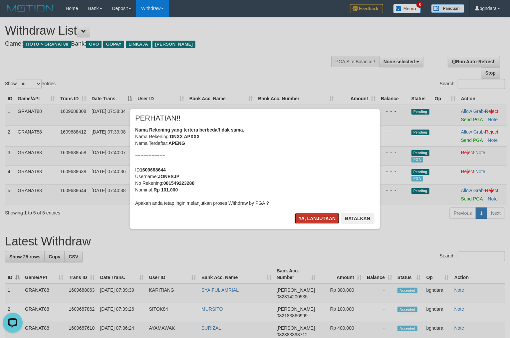
click at [303, 221] on button "Ya, lanjutkan" at bounding box center [317, 218] width 45 height 11
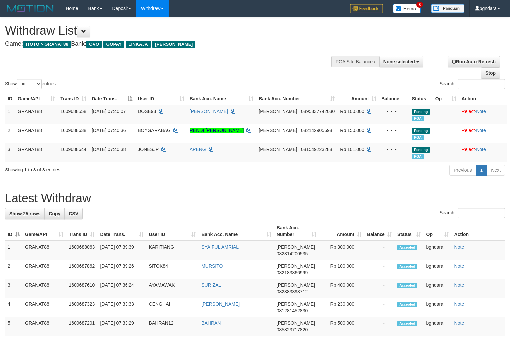
select select
select select "**"
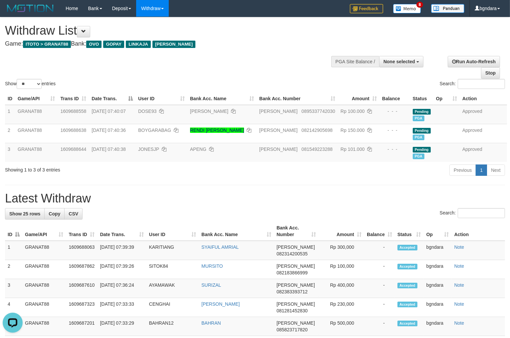
click at [309, 59] on div "Show ** ** ** *** entries Search:" at bounding box center [255, 53] width 510 height 73
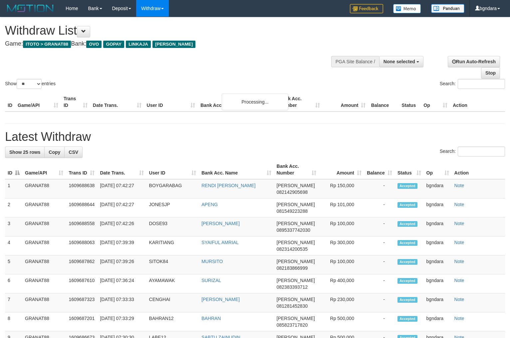
select select
select select "**"
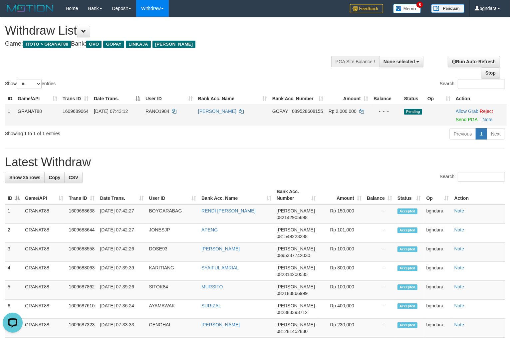
click at [162, 109] on span "RANO1984" at bounding box center [158, 111] width 24 height 5
drag, startPoint x: 162, startPoint y: 109, endPoint x: 159, endPoint y: 109, distance: 3.7
click at [159, 109] on span "RANO1984" at bounding box center [158, 111] width 24 height 5
copy span "RANO1984"
click at [352, 109] on span "Rp 2.000.000" at bounding box center [343, 111] width 28 height 5
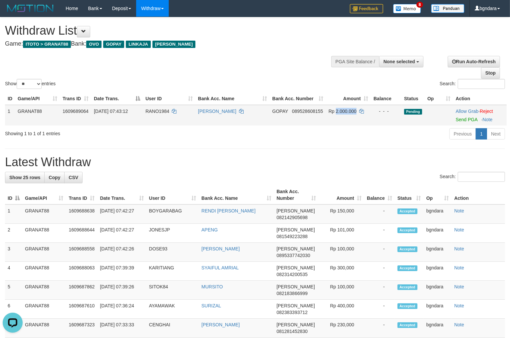
drag, startPoint x: 352, startPoint y: 108, endPoint x: 348, endPoint y: 110, distance: 4.5
click at [348, 110] on span "Rp 2.000.000" at bounding box center [343, 111] width 28 height 5
copy span "2.000.000"
drag, startPoint x: 461, startPoint y: 120, endPoint x: 284, endPoint y: 91, distance: 179.0
click at [461, 120] on link "Send PGA" at bounding box center [467, 119] width 22 height 5
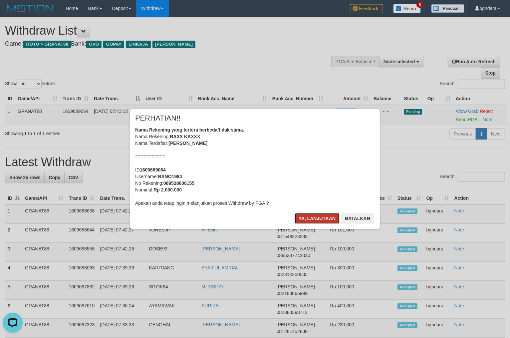
click at [314, 216] on button "Ya, lanjutkan" at bounding box center [317, 218] width 45 height 11
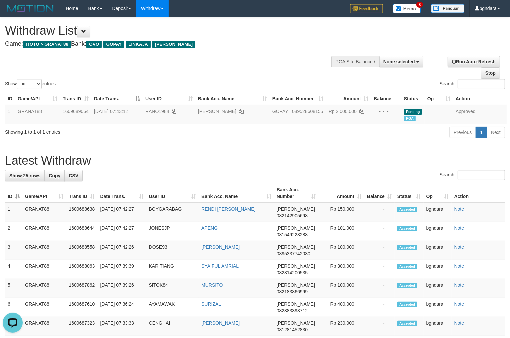
click at [271, 41] on h4 "Game: ITOTO > GRANAT88 Bank: OVO GOPAY LINKAJA DANA" at bounding box center [169, 44] width 329 height 7
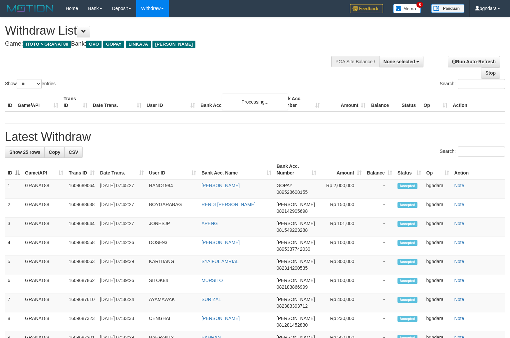
select select
select select "**"
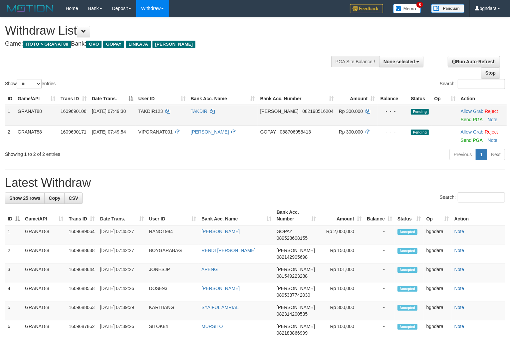
click at [158, 111] on span "TAKDIR123" at bounding box center [151, 111] width 25 height 5
drag, startPoint x: 158, startPoint y: 111, endPoint x: 152, endPoint y: 112, distance: 5.4
click at [152, 112] on span "TAKDIR123" at bounding box center [151, 111] width 25 height 5
copy span "TAKDIR123"
click at [348, 114] on td "Rp 300.000" at bounding box center [358, 115] width 42 height 21
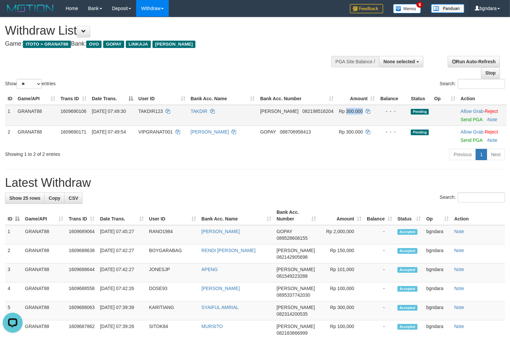
click at [347, 113] on td "Rp 300.000" at bounding box center [358, 115] width 42 height 21
copy span "300.000"
drag, startPoint x: 459, startPoint y: 121, endPoint x: 278, endPoint y: 90, distance: 183.6
click at [461, 121] on link "Send PGA" at bounding box center [472, 119] width 22 height 5
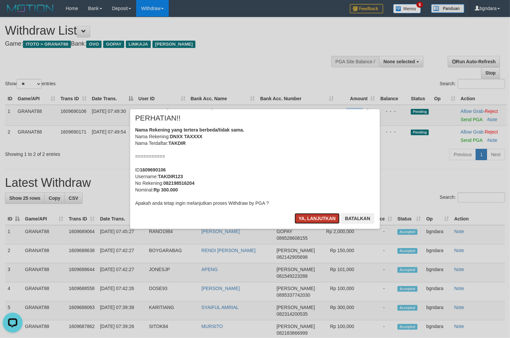
click at [322, 218] on button "Ya, lanjutkan" at bounding box center [317, 218] width 45 height 11
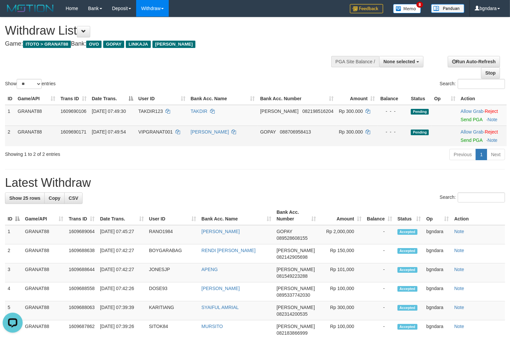
click at [165, 128] on td "VIPGRANAT001" at bounding box center [162, 136] width 52 height 21
drag, startPoint x: 165, startPoint y: 128, endPoint x: 161, endPoint y: 130, distance: 5.4
click at [161, 130] on td "VIPGRANAT001" at bounding box center [162, 136] width 52 height 21
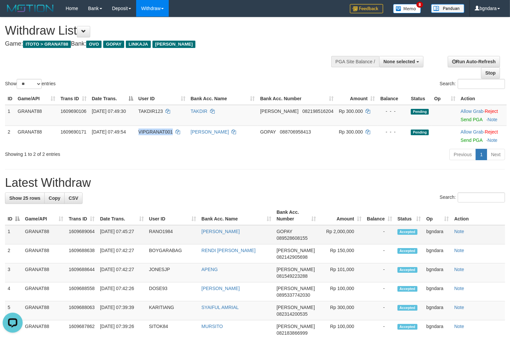
copy span "VIPGRANAT001"
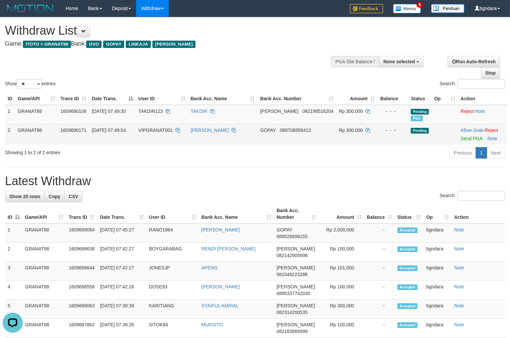
click at [340, 128] on span "Rp 300.000" at bounding box center [351, 130] width 24 height 5
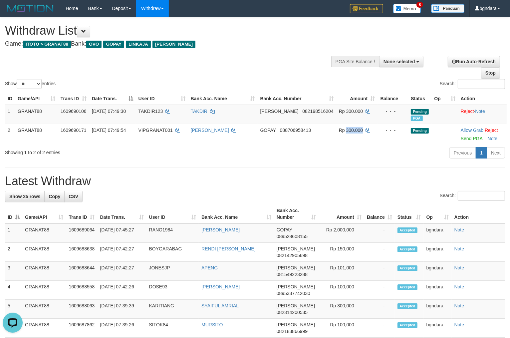
copy span "300.000"
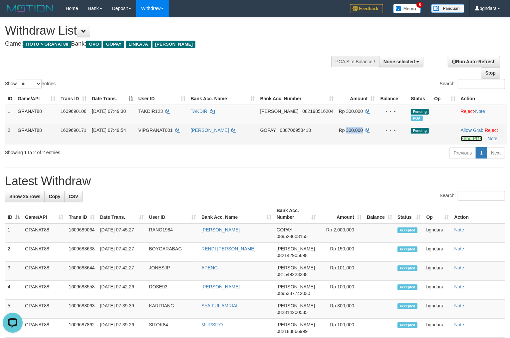
click at [464, 136] on link "Send PGA" at bounding box center [472, 138] width 22 height 5
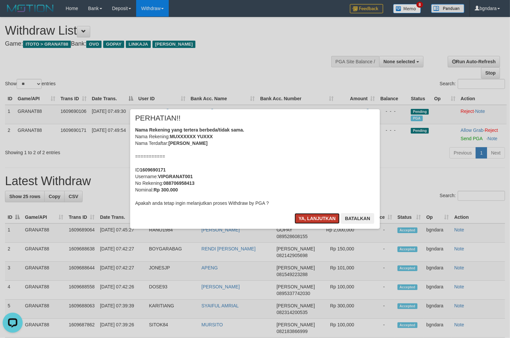
click at [325, 216] on button "Ya, lanjutkan" at bounding box center [317, 218] width 45 height 11
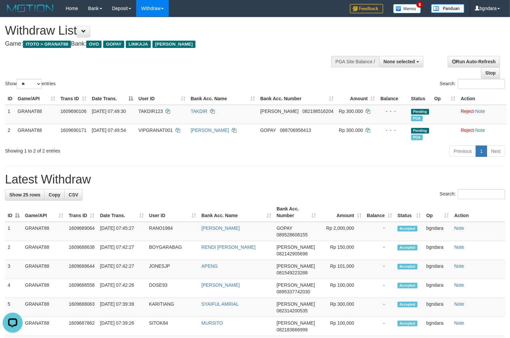
click at [235, 11] on div "Home Bank Account List Load By Website Group [ITOTO] GRANAT88 Mutasi Bank Searc…" at bounding box center [255, 8] width 500 height 17
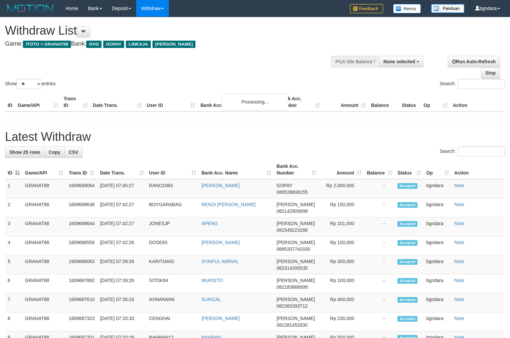
select select
select select "**"
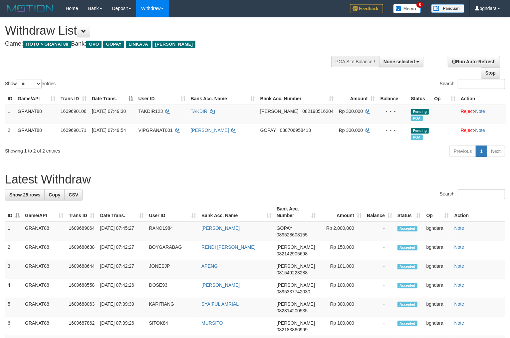
click at [273, 49] on div "**********" at bounding box center [172, 33] width 334 height 33
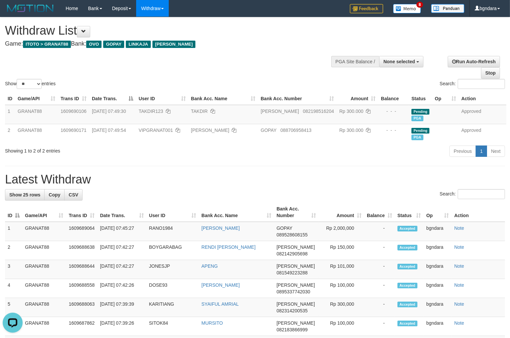
click at [251, 56] on div "Show ** ** ** *** entries Search:" at bounding box center [255, 53] width 510 height 73
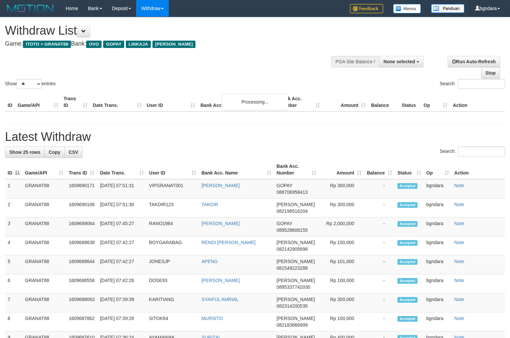
select select
select select "**"
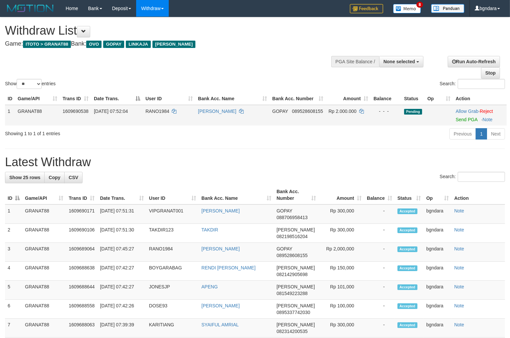
click at [153, 107] on td "RANO1984" at bounding box center [169, 115] width 53 height 21
click at [152, 108] on td "RANO1984" at bounding box center [169, 115] width 53 height 21
copy span "RANO1984"
click at [350, 112] on span "Rp 2.000.000" at bounding box center [343, 111] width 28 height 5
click at [350, 114] on td "Rp 2.000.000" at bounding box center [348, 115] width 45 height 21
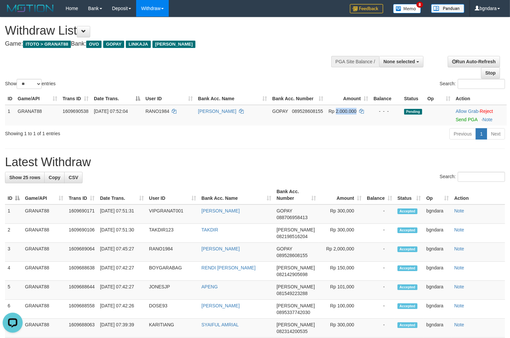
copy span "2.000.000"
click at [193, 68] on div "Show ** ** ** *** entries Search:" at bounding box center [255, 53] width 510 height 73
click at [294, 62] on div "Show ** ** ** *** entries Search:" at bounding box center [255, 53] width 510 height 73
click at [155, 110] on span "RANO1984" at bounding box center [158, 111] width 24 height 5
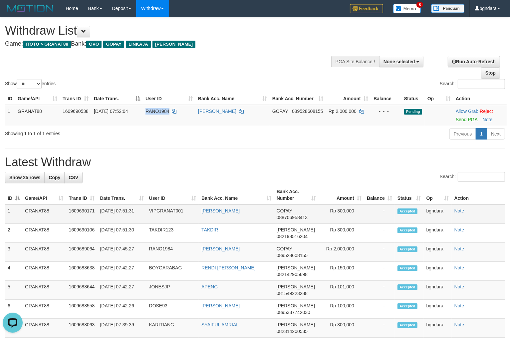
copy span "RANO1984"
click at [348, 112] on span "Rp 2.000.000" at bounding box center [343, 111] width 28 height 5
click at [346, 112] on span "Rp 2.000.000" at bounding box center [343, 111] width 28 height 5
copy span "2.000.000"
click at [472, 117] on link "Send PGA" at bounding box center [467, 119] width 22 height 5
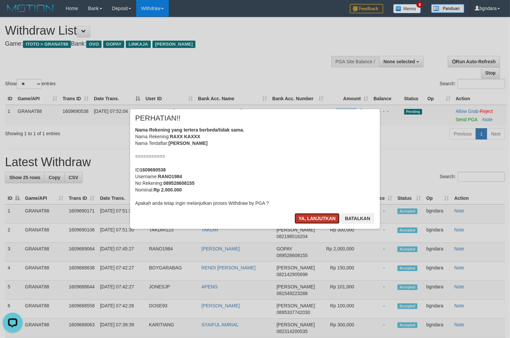
click at [309, 218] on button "Ya, lanjutkan" at bounding box center [317, 218] width 45 height 11
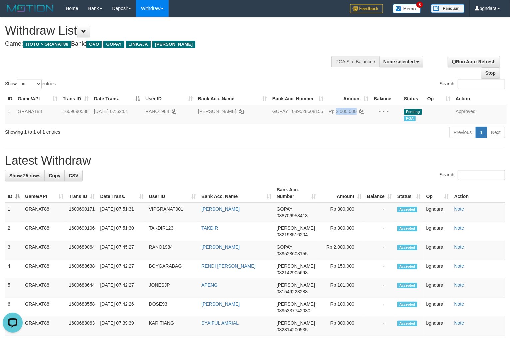
click at [241, 51] on div at bounding box center [255, 51] width 500 height 0
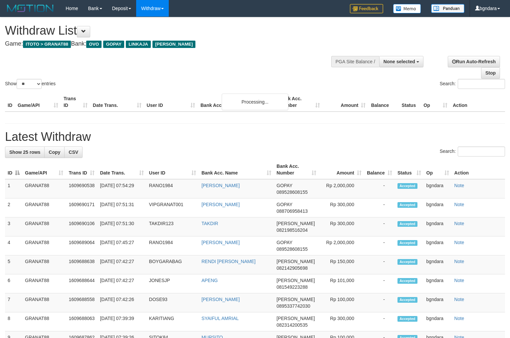
select select
select select "**"
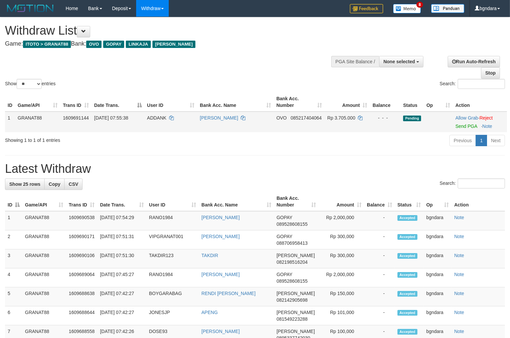
click at [153, 118] on span "ADDANK" at bounding box center [156, 117] width 19 height 5
drag, startPoint x: 153, startPoint y: 118, endPoint x: 147, endPoint y: 118, distance: 6.4
click at [147, 118] on span "ADDANK" at bounding box center [156, 117] width 19 height 5
copy span "ADDANK"
click at [342, 118] on span "Rp 3.705.000" at bounding box center [342, 117] width 28 height 5
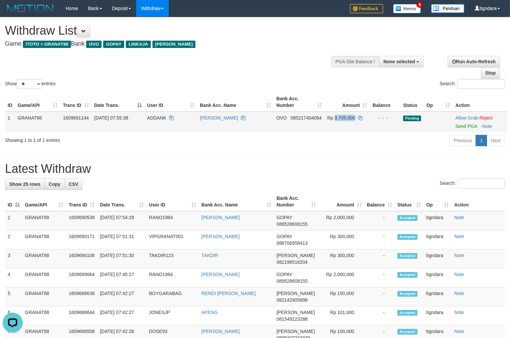
drag, startPoint x: 342, startPoint y: 118, endPoint x: 338, endPoint y: 118, distance: 4.1
click at [338, 118] on span "Rp 3.705.000" at bounding box center [342, 117] width 28 height 5
copy span "3.705.000"
drag, startPoint x: 459, startPoint y: 125, endPoint x: 284, endPoint y: 91, distance: 178.6
click at [459, 125] on link "Send PGA" at bounding box center [467, 126] width 22 height 5
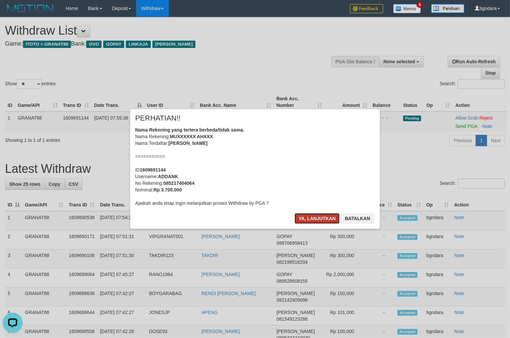
click at [316, 218] on button "Ya, lanjutkan" at bounding box center [317, 218] width 45 height 11
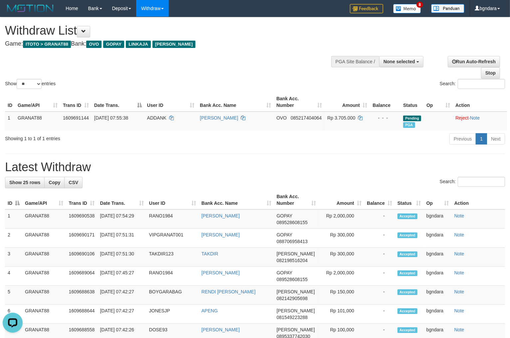
click at [268, 45] on h4 "Game: ITOTO > GRANAT88 Bank: OVO GOPAY LINKAJA DANA" at bounding box center [169, 44] width 329 height 7
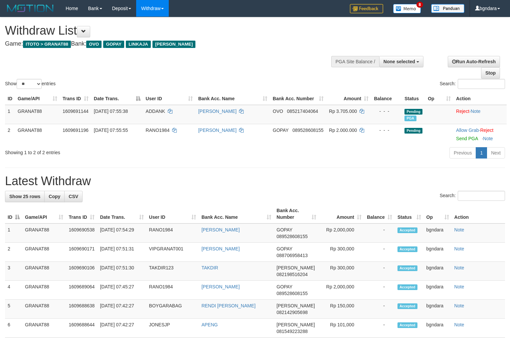
select select
select select "**"
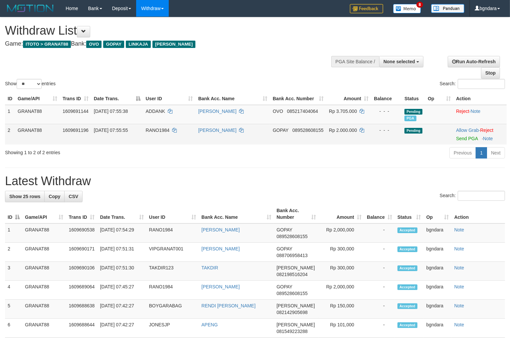
click at [152, 133] on span "RANO1984" at bounding box center [158, 130] width 24 height 5
click at [162, 133] on span "RANO1984" at bounding box center [158, 130] width 24 height 5
click at [160, 133] on span "RANO1984" at bounding box center [158, 130] width 24 height 5
click at [348, 133] on span "Rp 2.000.000" at bounding box center [343, 130] width 28 height 5
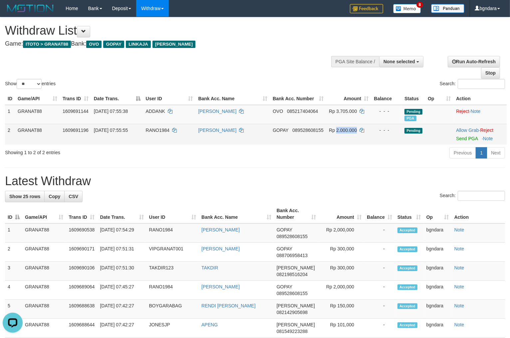
click at [346, 133] on span "Rp 2.000.000" at bounding box center [343, 130] width 28 height 5
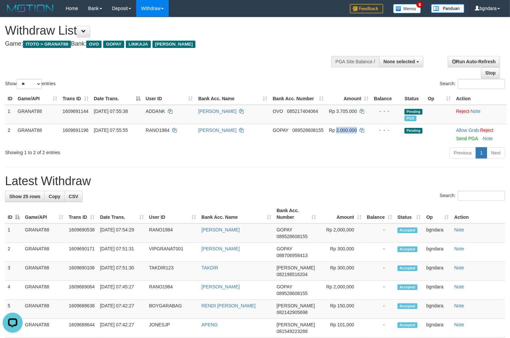
copy span "2.000.000"
drag, startPoint x: 468, startPoint y: 142, endPoint x: 288, endPoint y: 91, distance: 187.3
click at [468, 141] on link "Send PGA" at bounding box center [467, 138] width 22 height 5
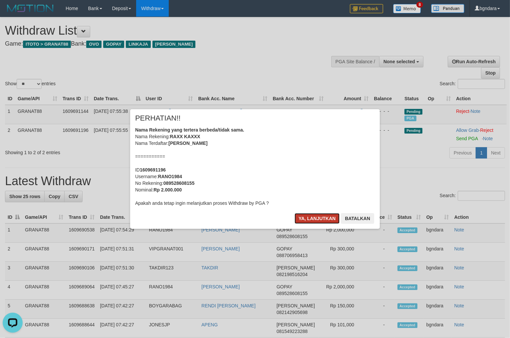
click at [309, 219] on button "Ya, lanjutkan" at bounding box center [317, 218] width 45 height 11
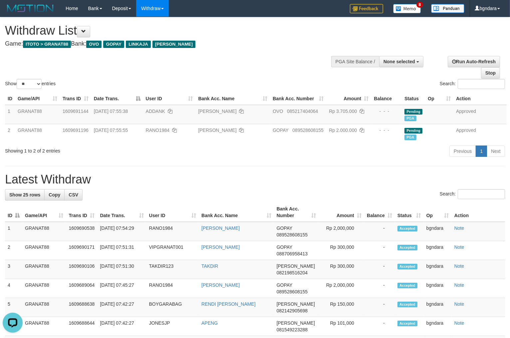
click at [293, 28] on h1 "Withdraw List" at bounding box center [169, 30] width 329 height 13
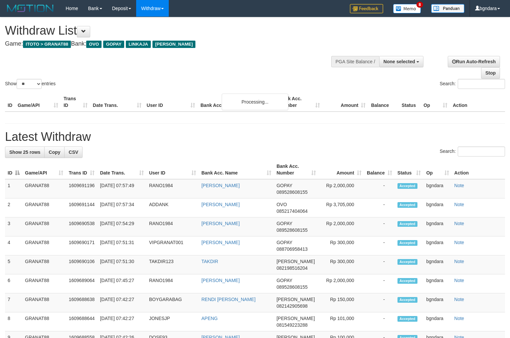
select select
select select "**"
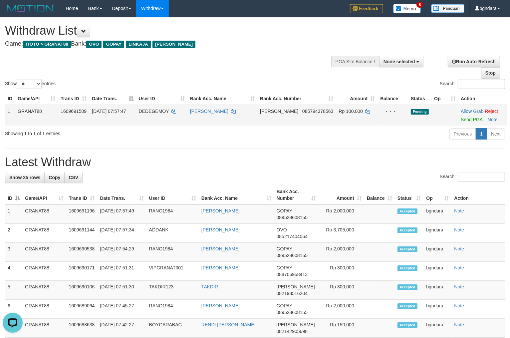
click at [151, 114] on span "DEDEGEMOY" at bounding box center [154, 111] width 30 height 5
click at [149, 114] on span "DEDEGEMOY" at bounding box center [154, 111] width 30 height 5
copy span "DEDEGEMOY"
click at [348, 121] on td "Rp 100.000" at bounding box center [357, 115] width 42 height 21
click at [345, 121] on td "Rp 100.000" at bounding box center [357, 115] width 42 height 21
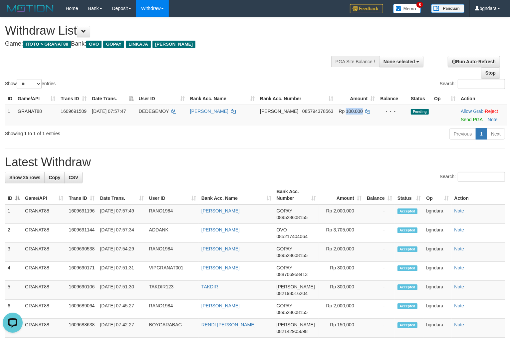
copy span "100.000"
click at [467, 122] on link "Send PGA" at bounding box center [472, 119] width 22 height 5
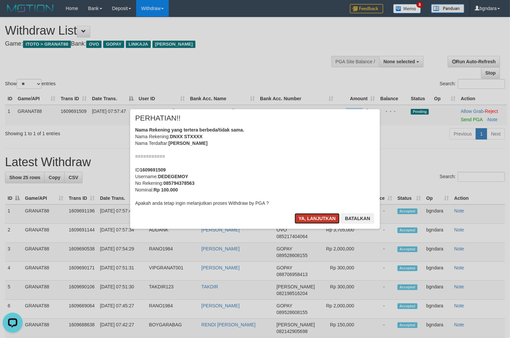
click at [318, 219] on button "Ya, lanjutkan" at bounding box center [317, 218] width 45 height 11
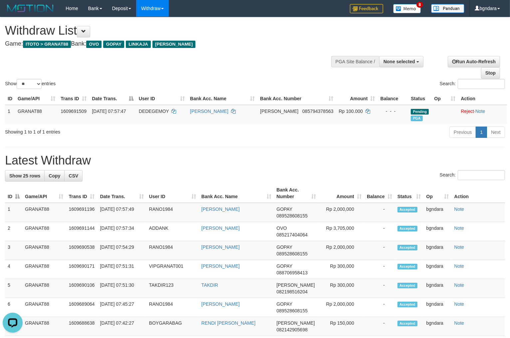
click at [251, 64] on div "Show ** ** ** *** entries Search:" at bounding box center [255, 53] width 510 height 73
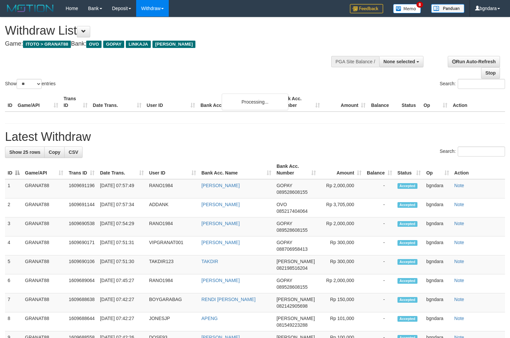
select select
select select "**"
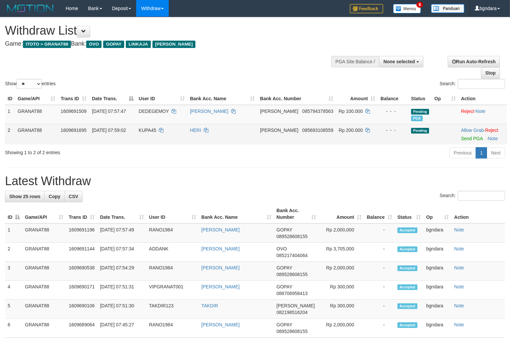
click at [157, 133] on span "KUPA45" at bounding box center [148, 130] width 18 height 5
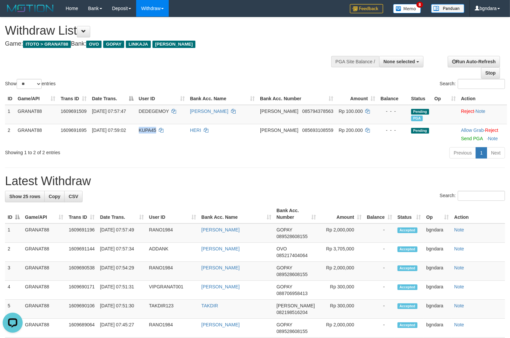
copy span "KUPA45"
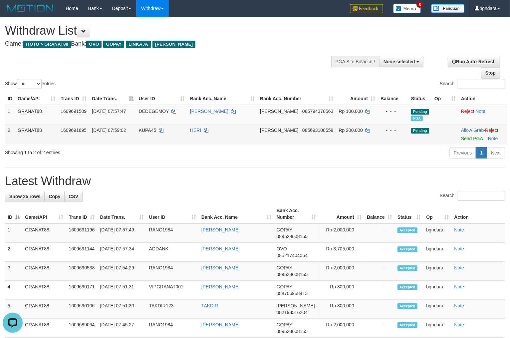
click at [348, 133] on td "Rp 200.000" at bounding box center [357, 134] width 42 height 21
click at [347, 134] on td "Rp 200.000" at bounding box center [357, 134] width 42 height 21
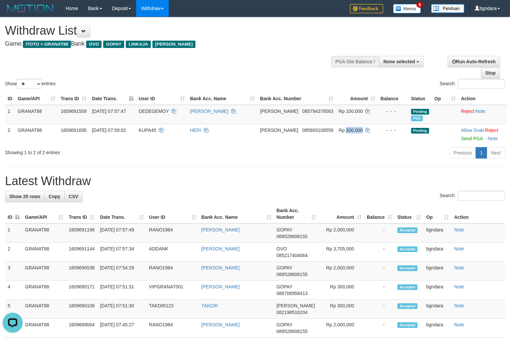
copy span "200.000"
drag, startPoint x: 464, startPoint y: 145, endPoint x: 285, endPoint y: 90, distance: 187.7
click at [464, 141] on link "Send PGA" at bounding box center [472, 138] width 22 height 5
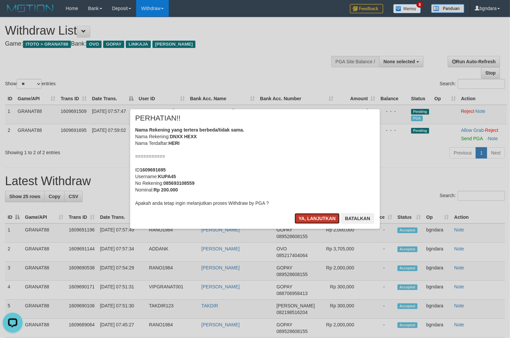
click at [303, 219] on button "Ya, lanjutkan" at bounding box center [317, 218] width 45 height 11
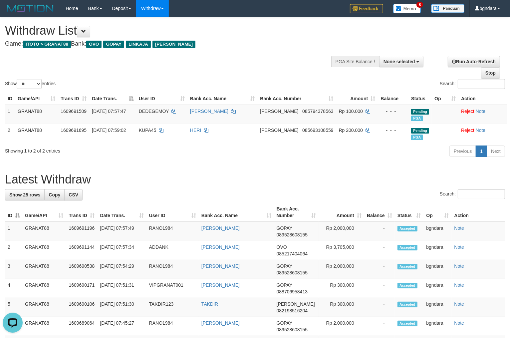
click at [318, 38] on div "Withdraw List Game: ITOTO > GRANAT88 Bank: OVO GOPAY LINKAJA DANA" at bounding box center [169, 35] width 329 height 23
select select
select select "**"
click at [401, 61] on span "None selected" at bounding box center [400, 61] width 32 height 5
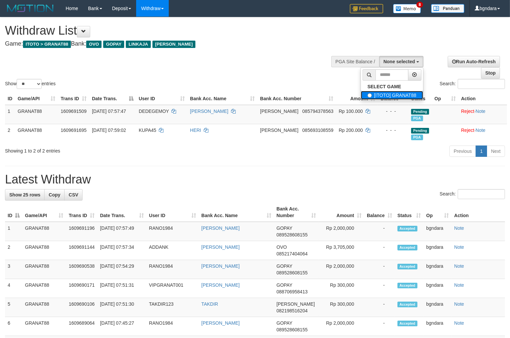
click at [404, 92] on label "[ITOTO] GRANAT88" at bounding box center [392, 95] width 62 height 9
select select "****"
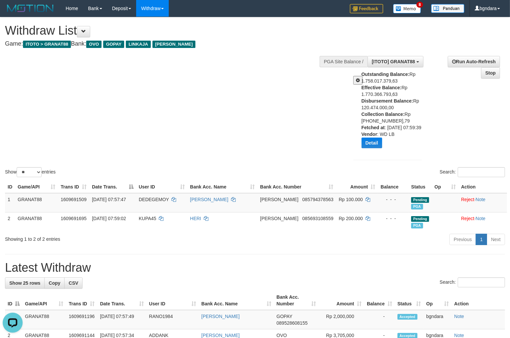
click at [187, 122] on div "Show ** ** ** *** entries Search:" at bounding box center [255, 97] width 510 height 161
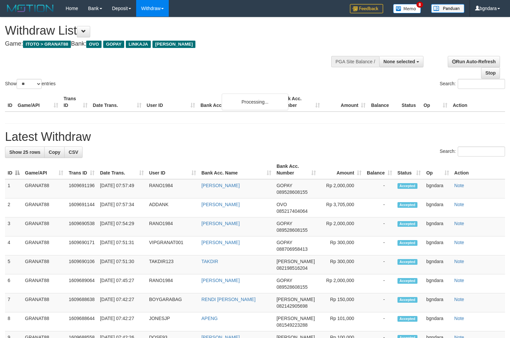
select select
select select "**"
